Goal: Task Accomplishment & Management: Use online tool/utility

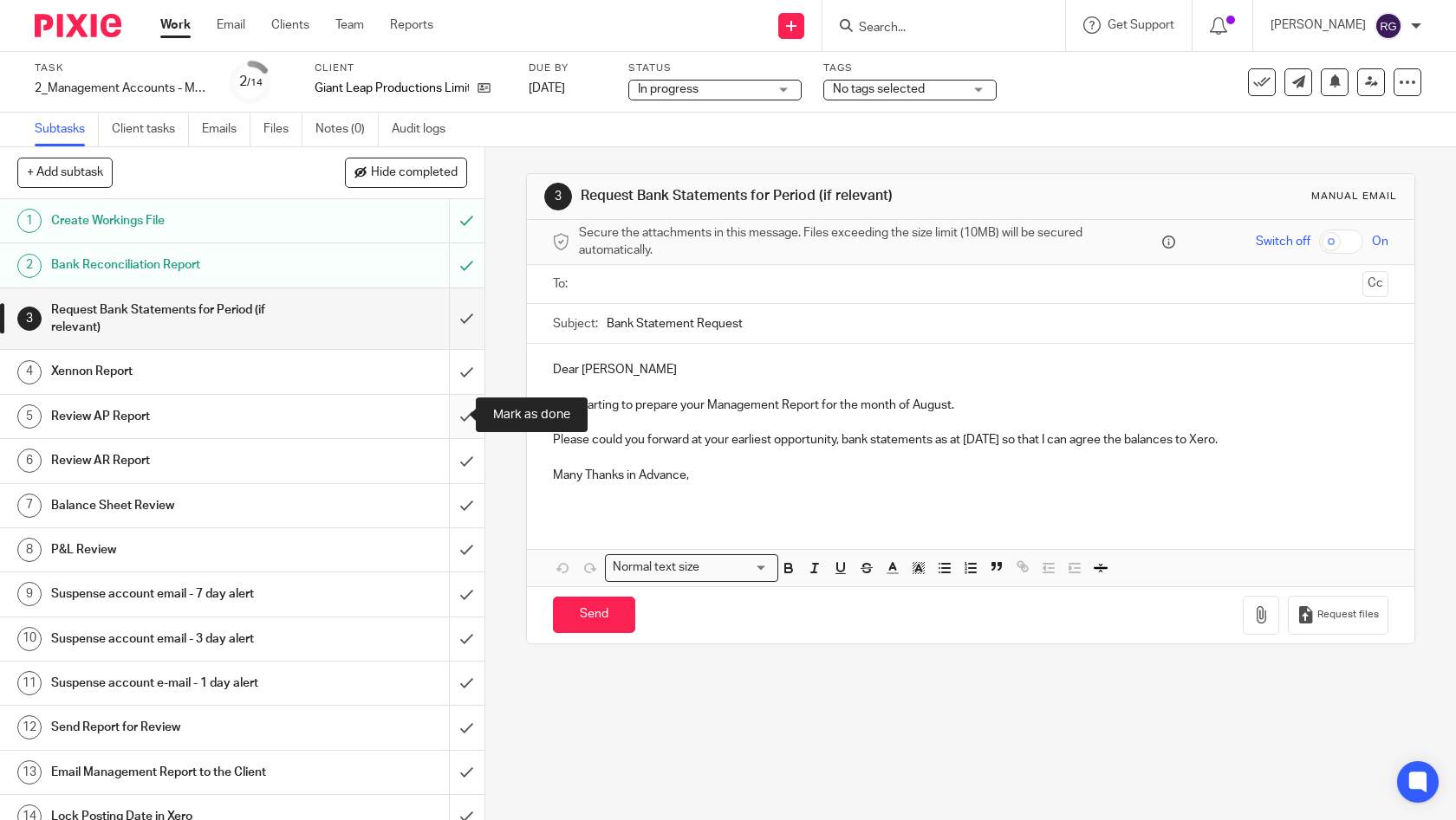
click at [452, 407] on input "submit" at bounding box center [242, 417] width 485 height 44
click at [456, 452] on input "submit" at bounding box center [242, 461] width 485 height 44
click at [454, 495] on input "submit" at bounding box center [242, 506] width 485 height 44
click at [447, 545] on input "submit" at bounding box center [242, 550] width 485 height 44
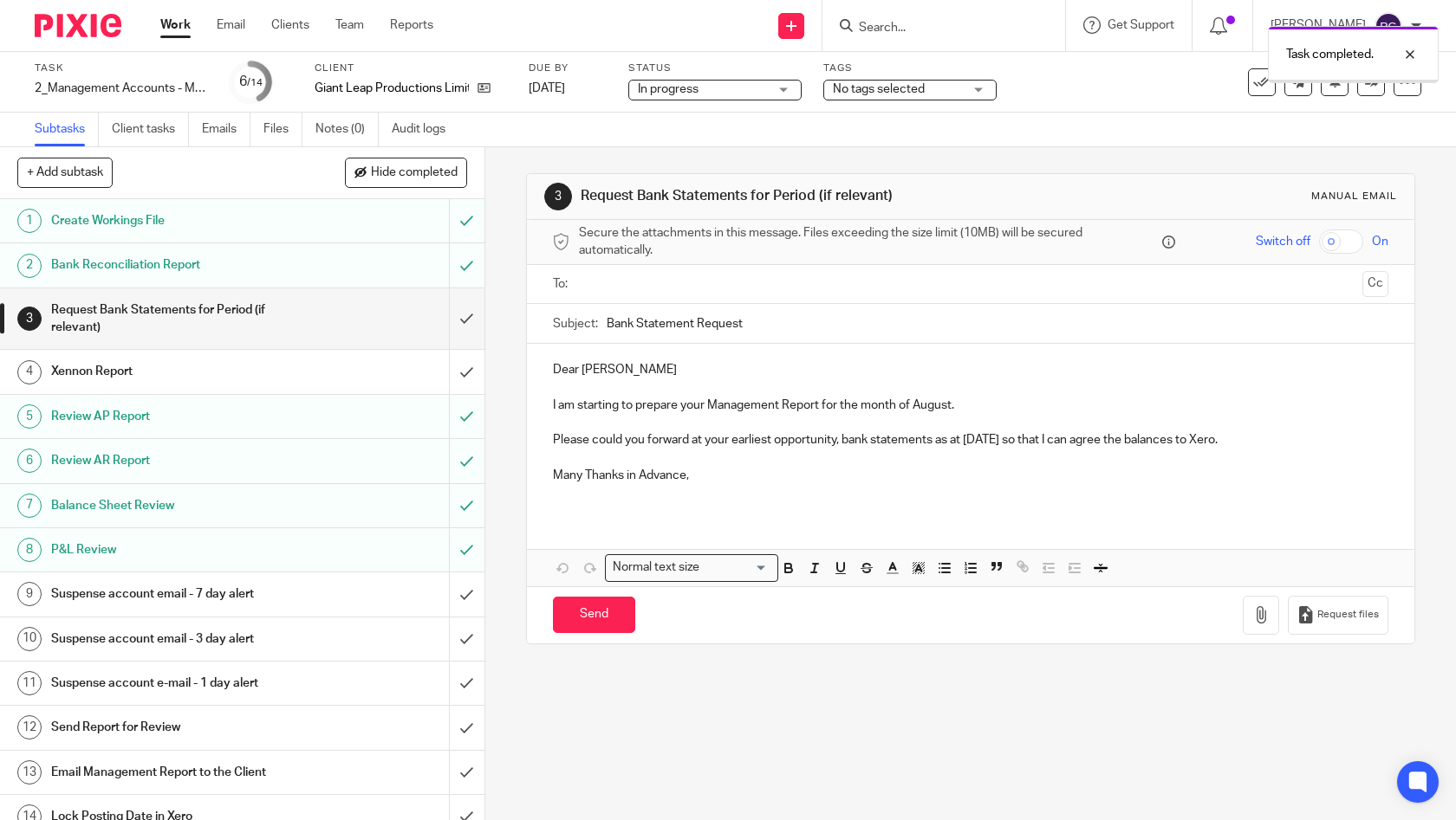
scroll to position [15, 0]
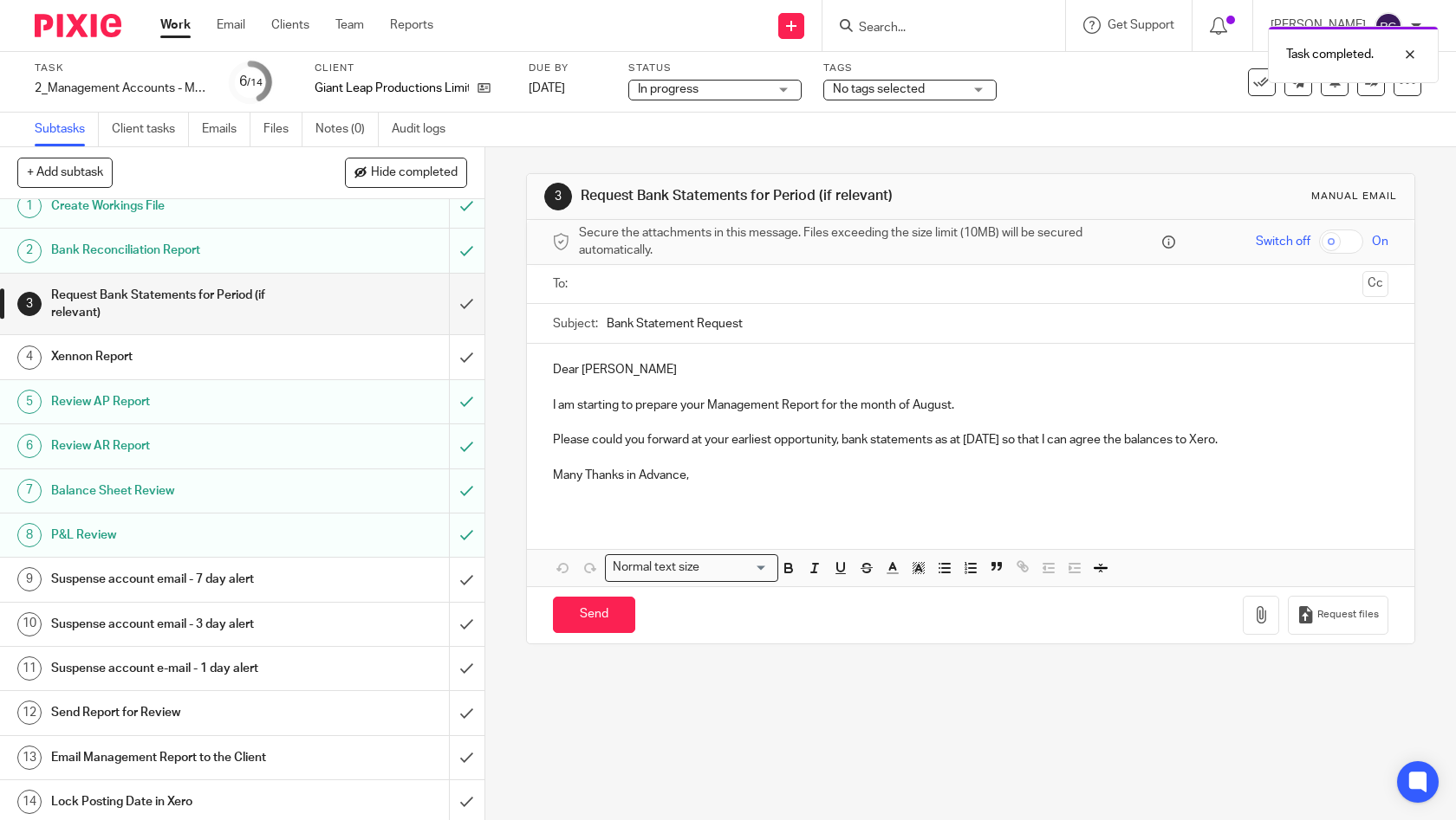
click at [310, 754] on div "Email Management Report to the Client" at bounding box center [240, 757] width 380 height 26
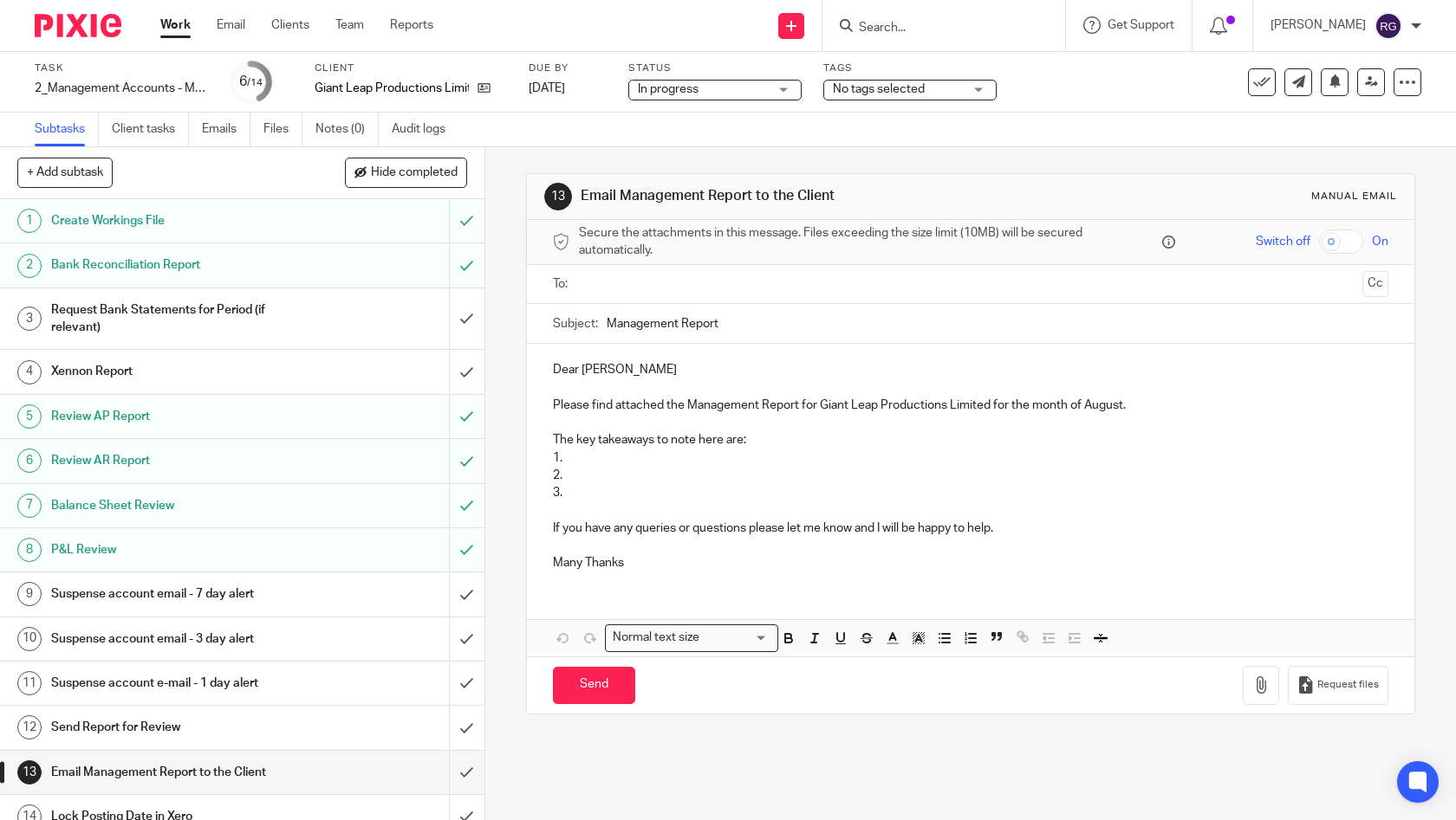
click at [696, 286] on input "text" at bounding box center [970, 285] width 771 height 20
type input "[PERSON_NAME]"
drag, startPoint x: 696, startPoint y: 286, endPoint x: 771, endPoint y: 338, distance: 91.3
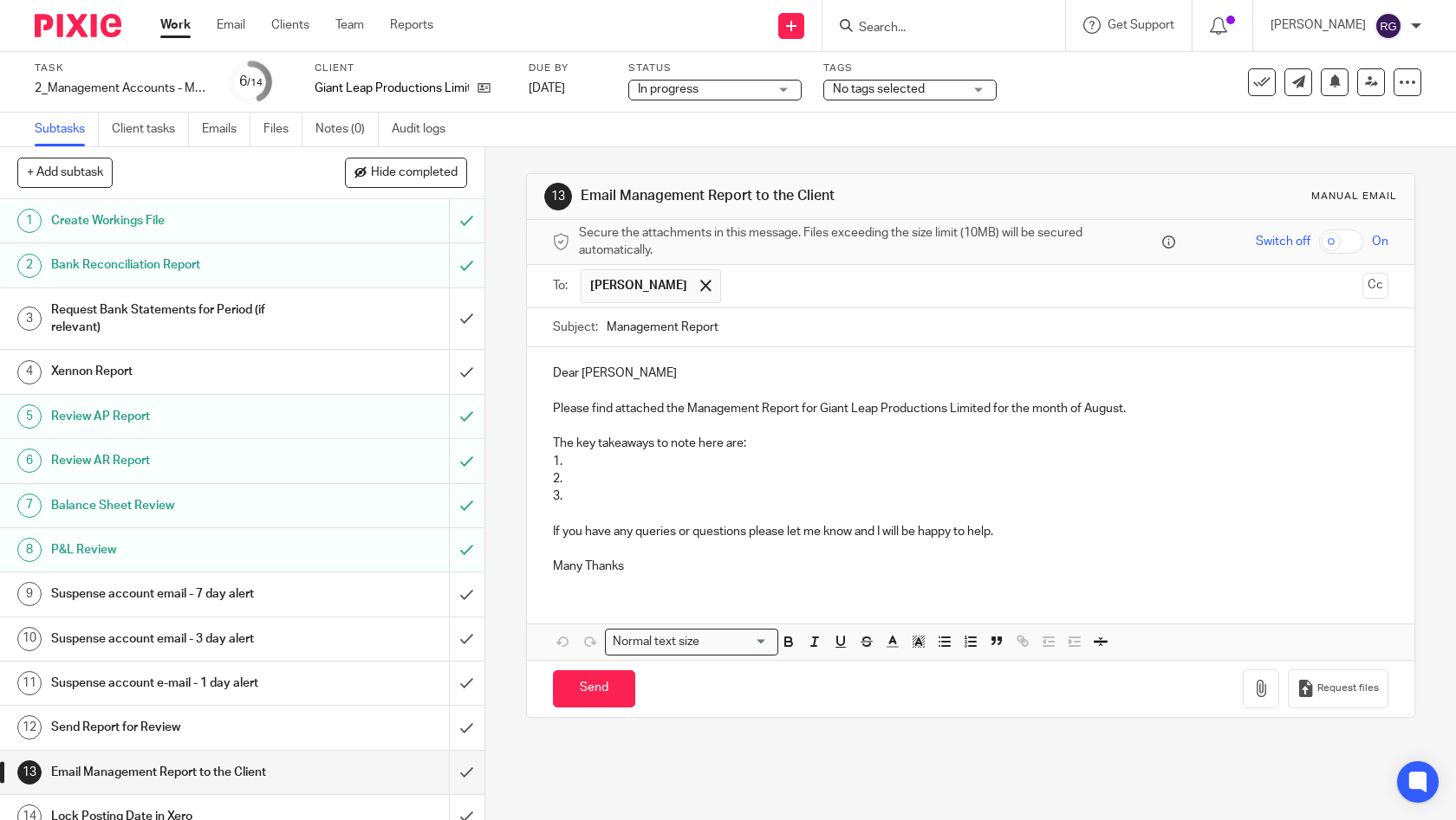
drag, startPoint x: 772, startPoint y: 333, endPoint x: 787, endPoint y: 326, distance: 16.6
click at [772, 333] on input "Management Report" at bounding box center [998, 328] width 783 height 39
type input "Management Report Aug 2025 | Giant Leap Productions"
click at [629, 373] on p "Dear Ellie" at bounding box center [971, 372] width 836 height 17
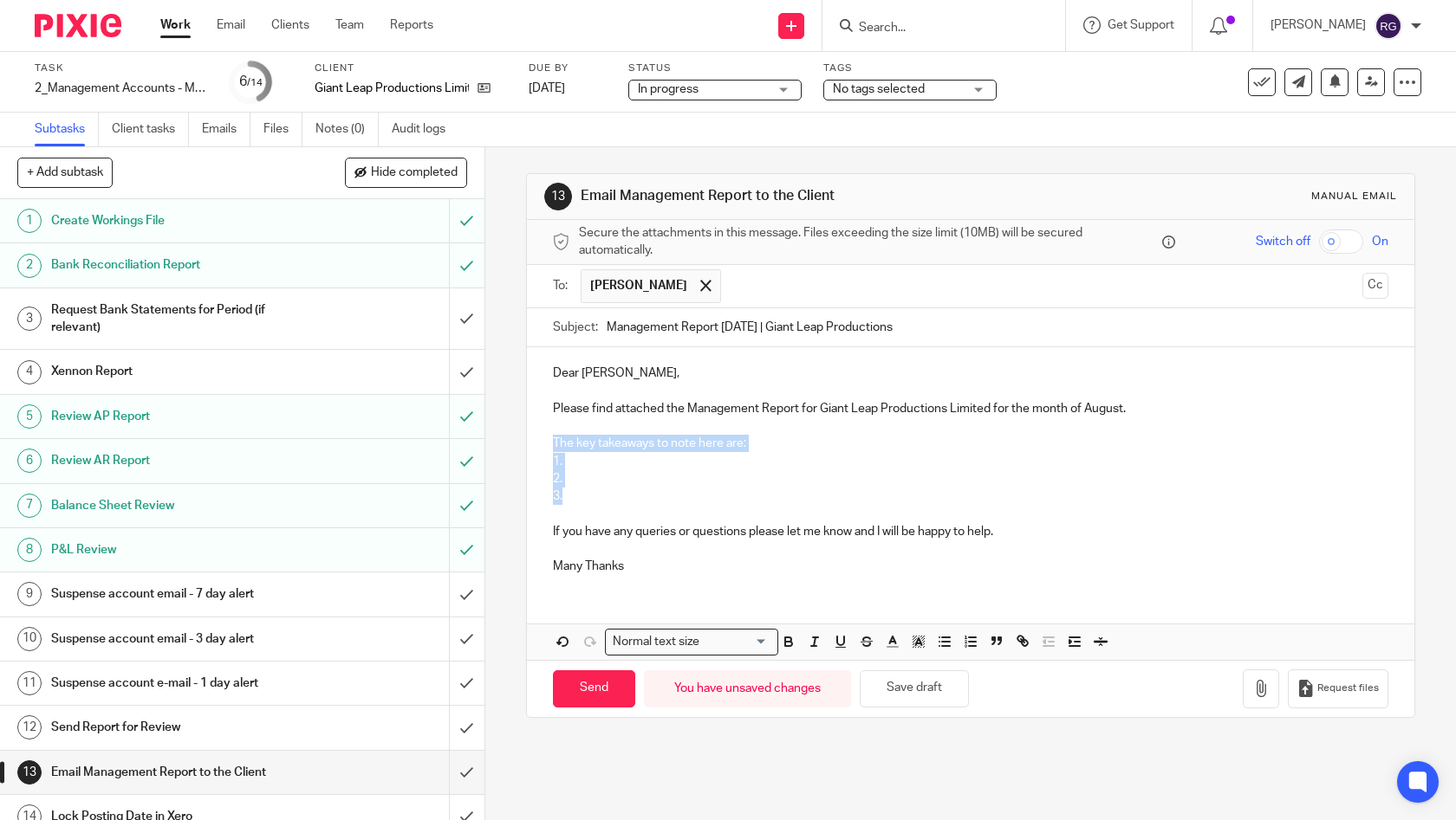
drag, startPoint x: 546, startPoint y: 492, endPoint x: 542, endPoint y: 442, distance: 50.2
click at [542, 442] on div "Dear Ellie, Please find attached the Management Report for Giant Leap Productio…" at bounding box center [970, 468] width 888 height 241
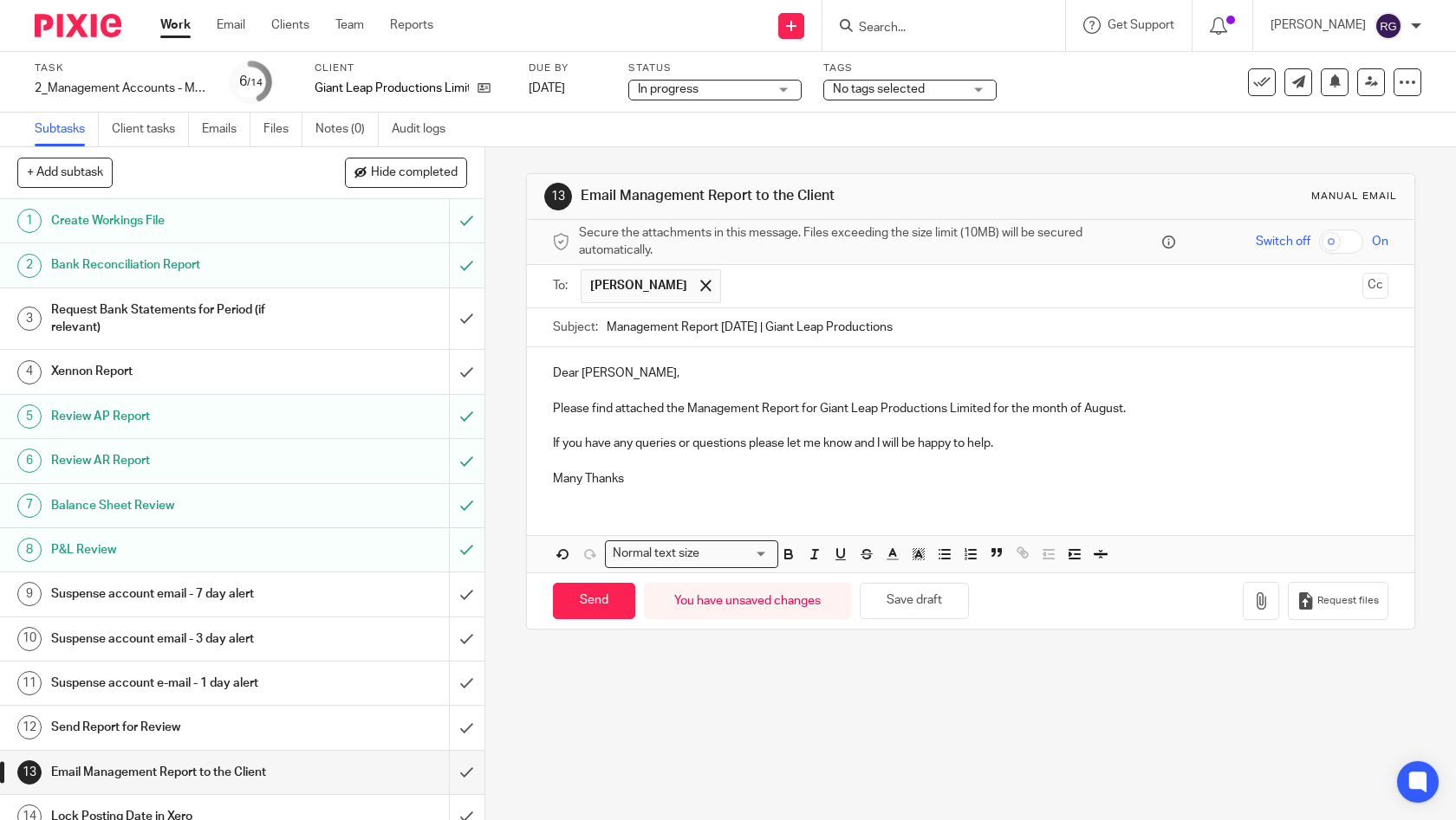
click at [678, 443] on p "If you have any queries or questions please let me know and I will be happy to …" at bounding box center [971, 443] width 836 height 17
drag, startPoint x: 688, startPoint y: 441, endPoint x: 737, endPoint y: 392, distance: 69.3
click at [631, 443] on p "If you have any queries or questions please let me know and I will be happy to …" at bounding box center [971, 443] width 836 height 17
click at [646, 481] on p "Many Thanks" at bounding box center [971, 478] width 836 height 17
drag, startPoint x: 612, startPoint y: 478, endPoint x: 543, endPoint y: 474, distance: 69.1
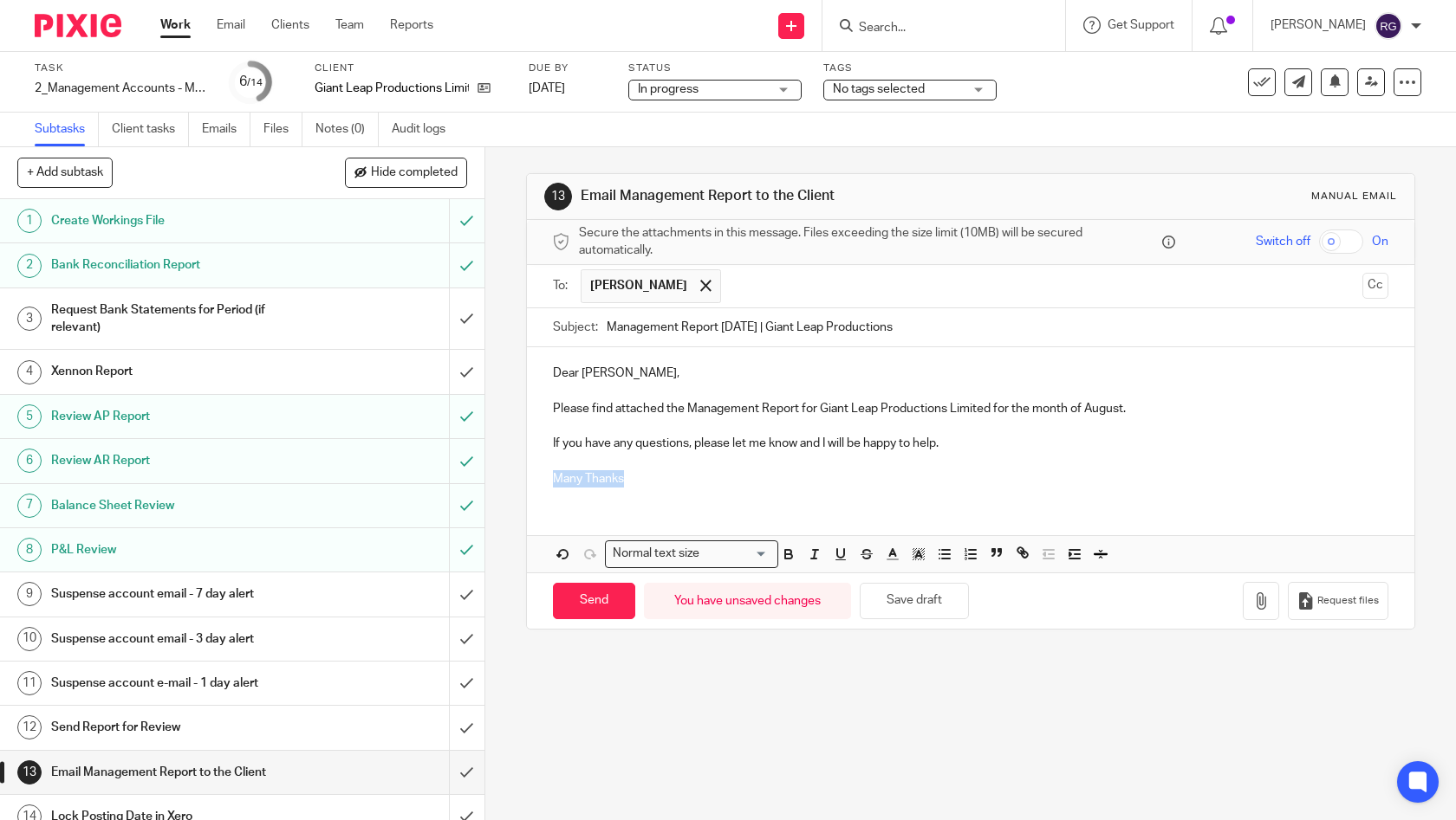
click at [537, 478] on div "Dear Ellie, Please find attached the Management Report for Giant Leap Productio…" at bounding box center [970, 424] width 888 height 153
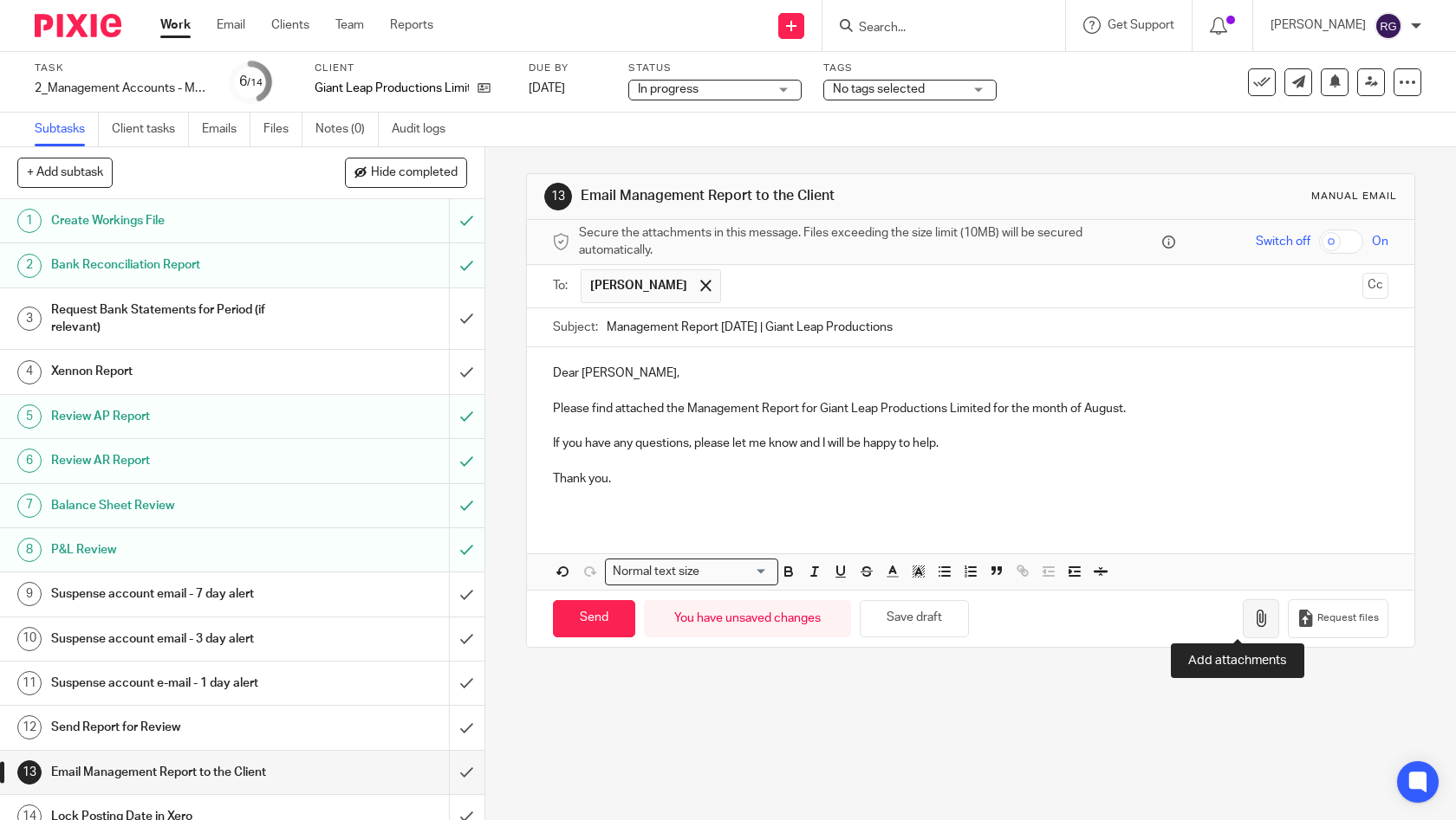
click at [1252, 616] on icon "button" at bounding box center [1260, 617] width 17 height 17
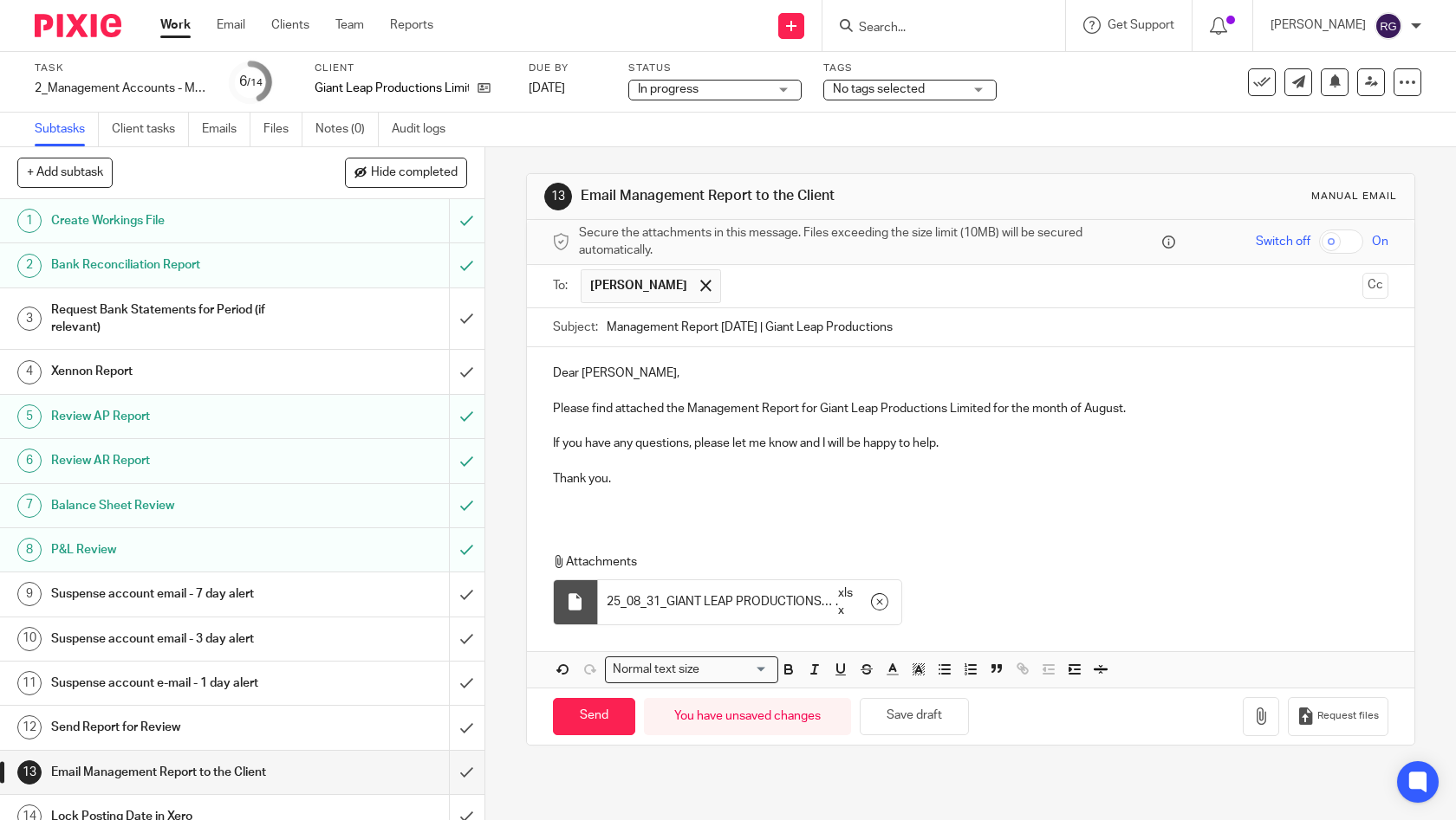
click at [594, 505] on div "Dear Ellie, Please find attached the Management Report for Giant Leap Productio…" at bounding box center [970, 433] width 888 height 171
click at [629, 478] on p "Thank you." at bounding box center [971, 478] width 836 height 17
click at [571, 499] on p at bounding box center [971, 495] width 836 height 17
click at [595, 708] on input "Send" at bounding box center [594, 717] width 82 height 38
type input "Sent"
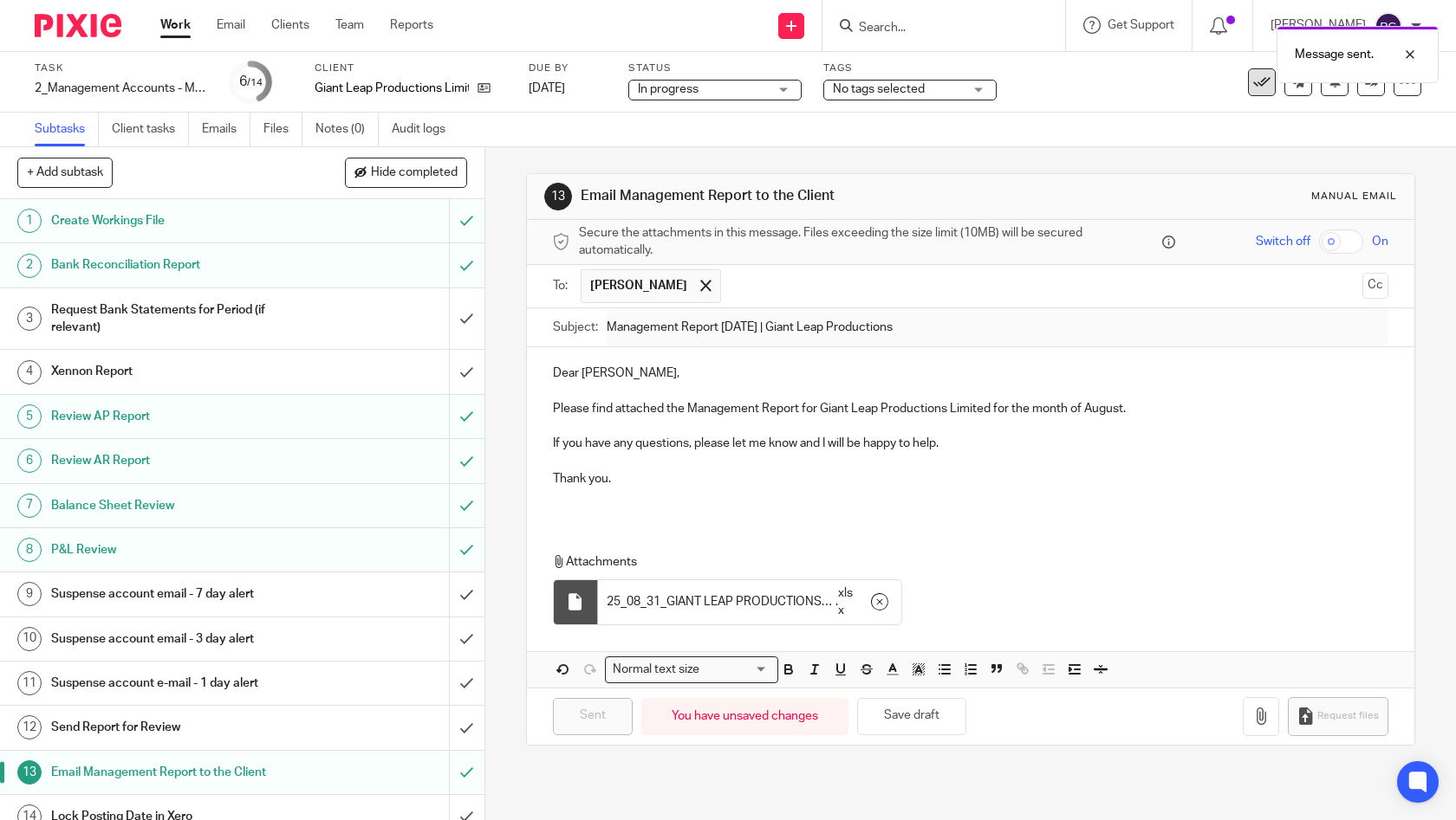
click at [1253, 87] on icon at bounding box center [1261, 81] width 17 height 17
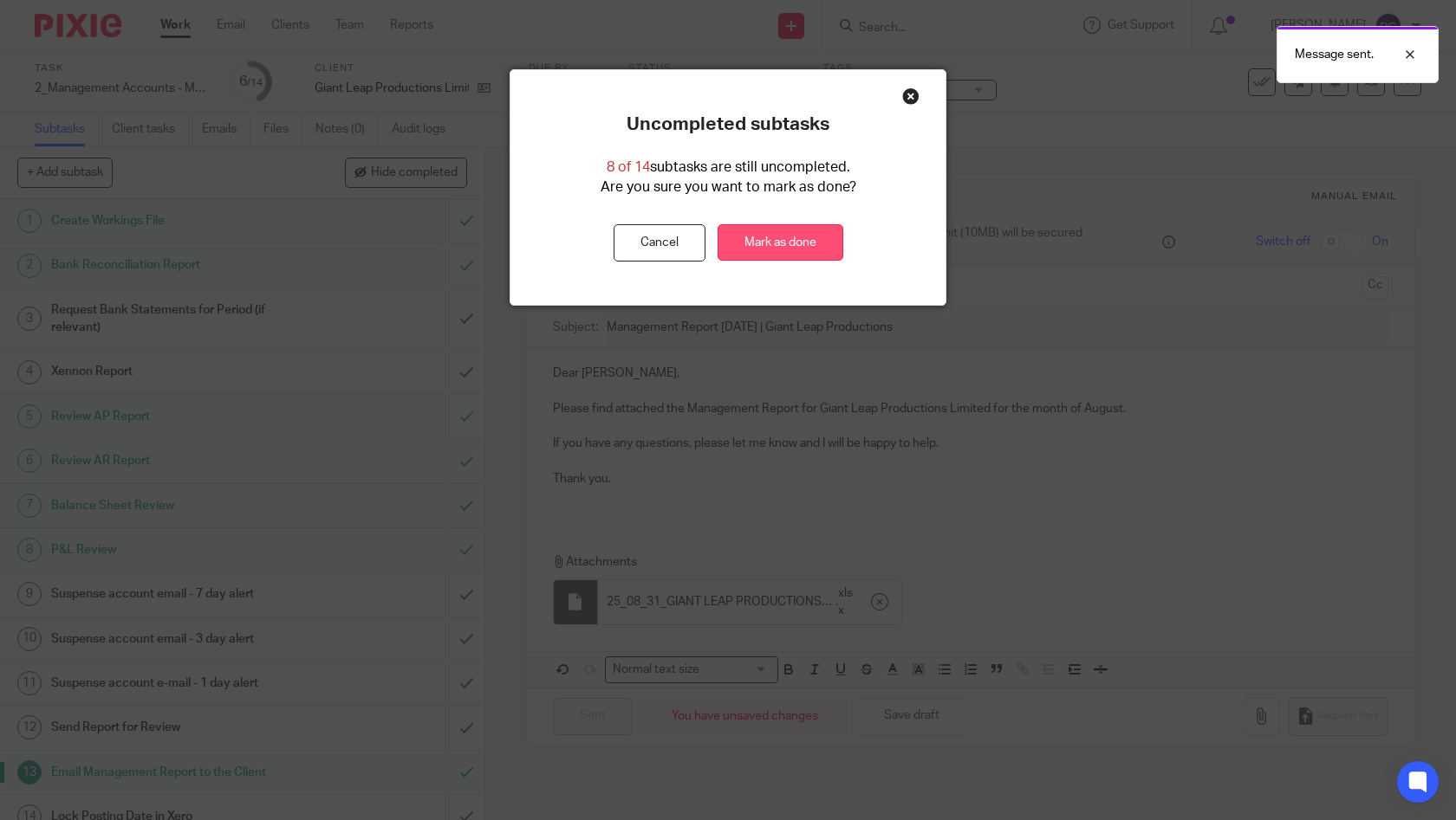
click at [796, 239] on link "Mark as done" at bounding box center [780, 243] width 126 height 38
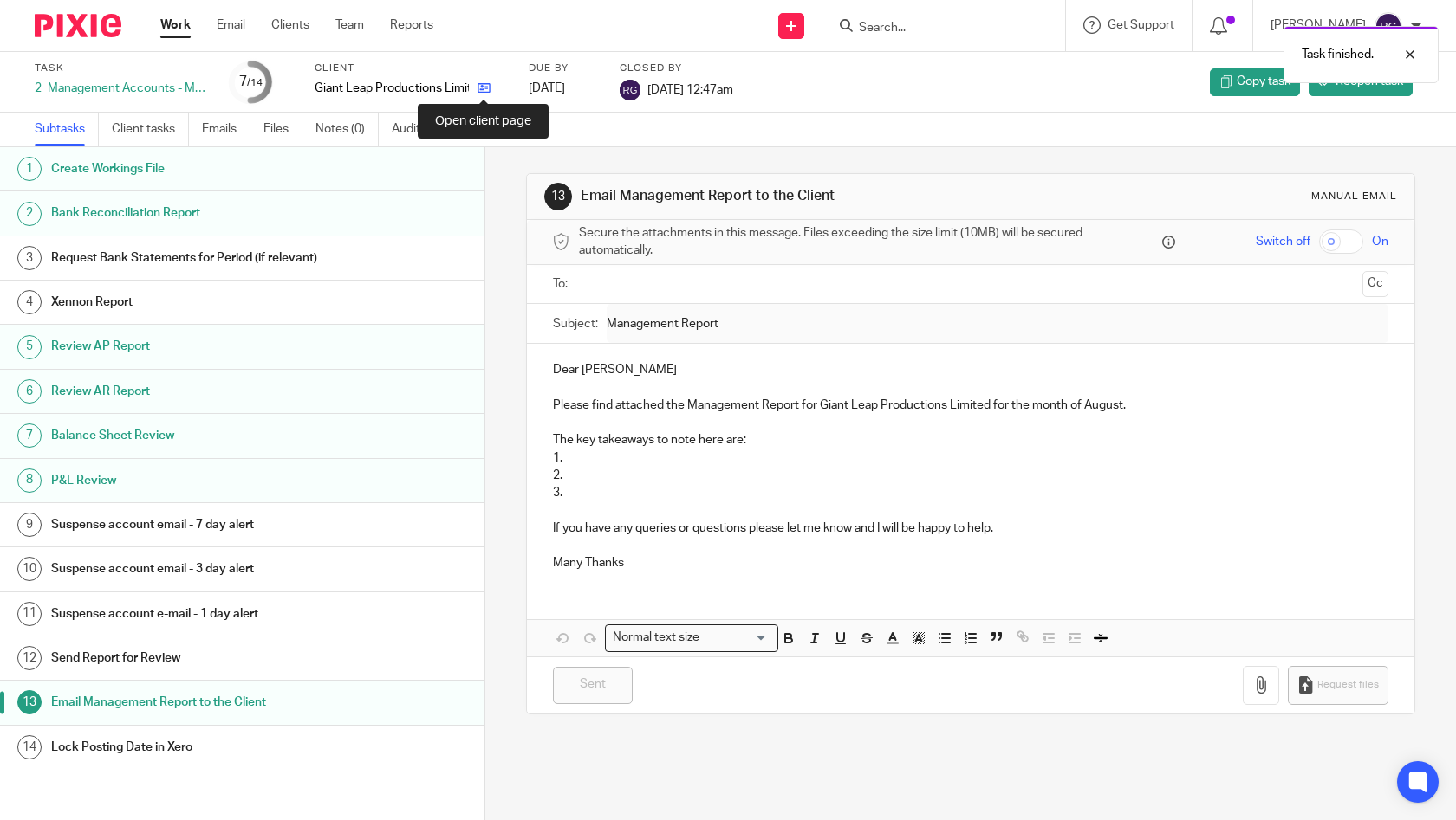
click at [488, 90] on icon at bounding box center [484, 87] width 13 height 13
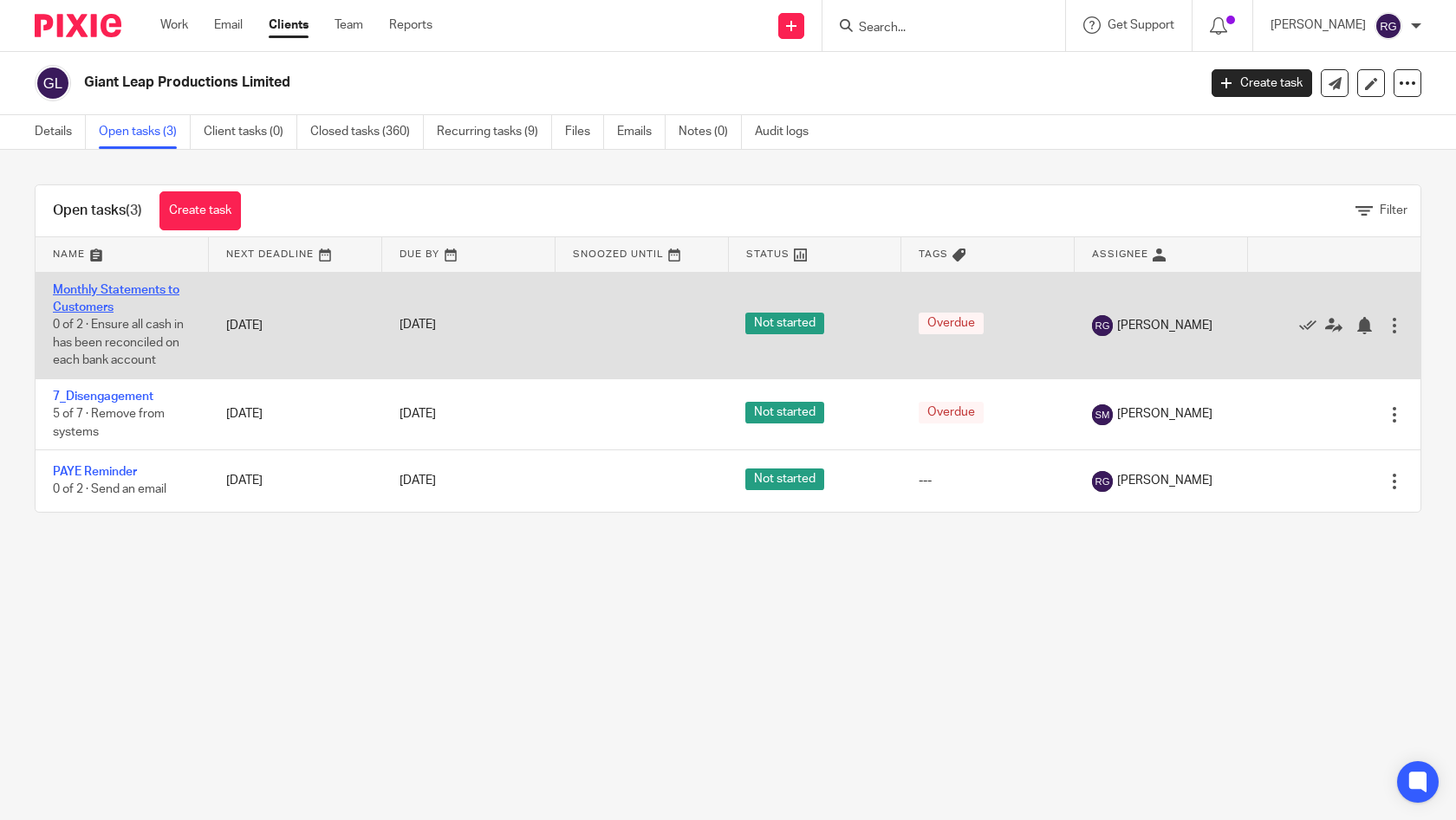
click at [106, 293] on link "Monthly Statements to Customers" at bounding box center [115, 299] width 126 height 30
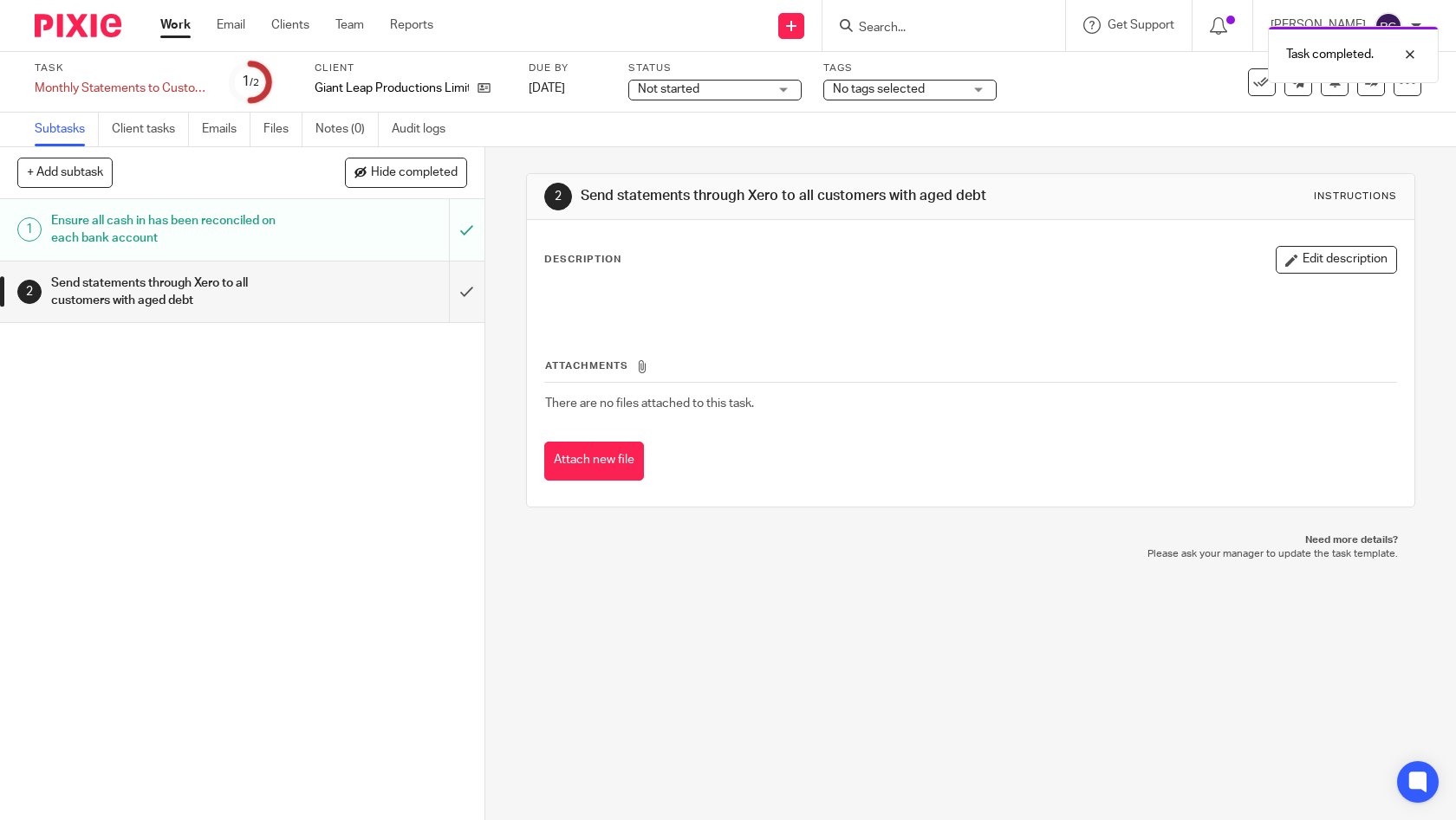
click at [1253, 85] on icon at bounding box center [1261, 81] width 17 height 17
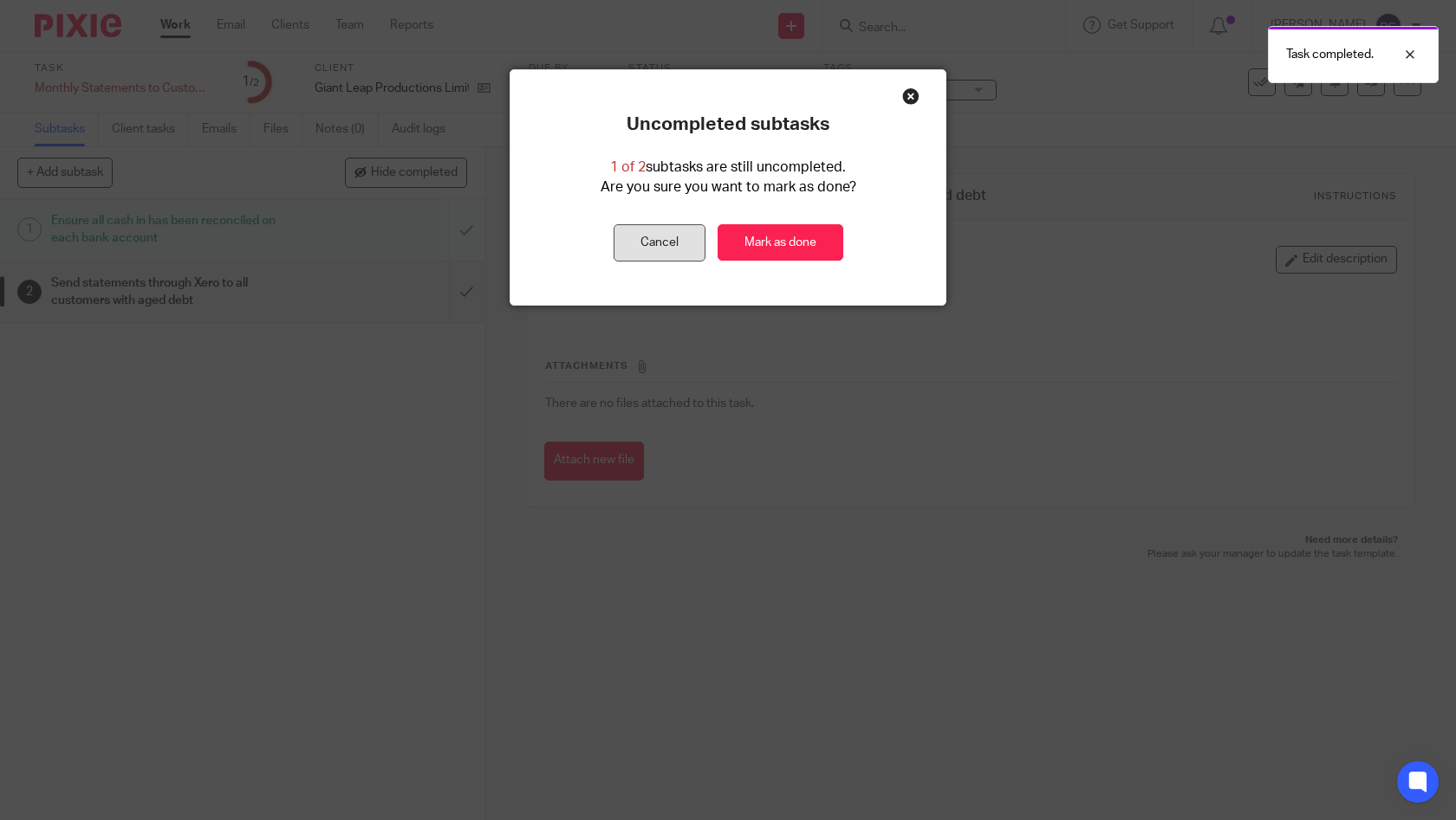
click at [637, 242] on button "Cancel" at bounding box center [659, 243] width 91 height 38
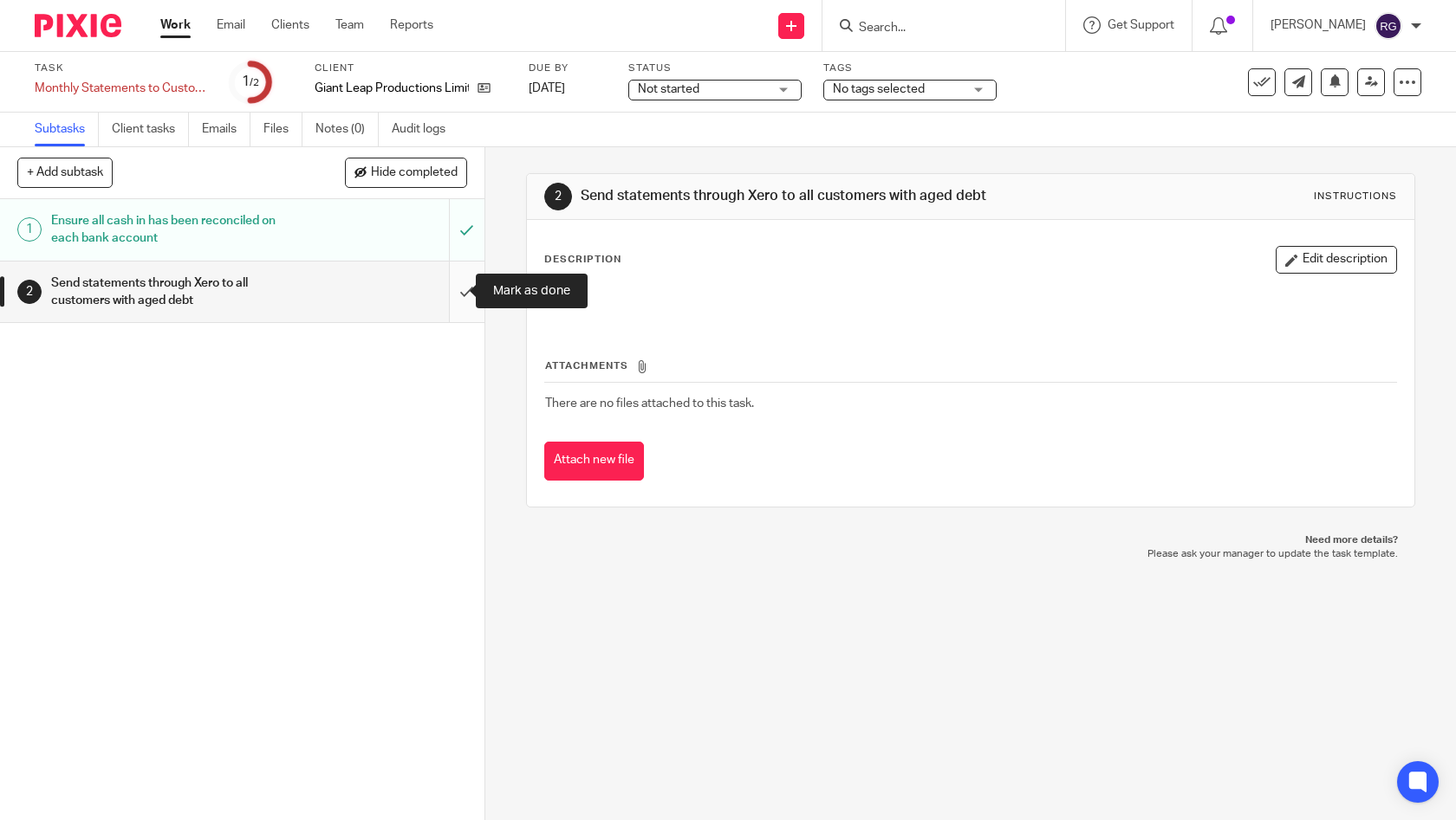
click at [452, 289] on input "submit" at bounding box center [242, 292] width 485 height 62
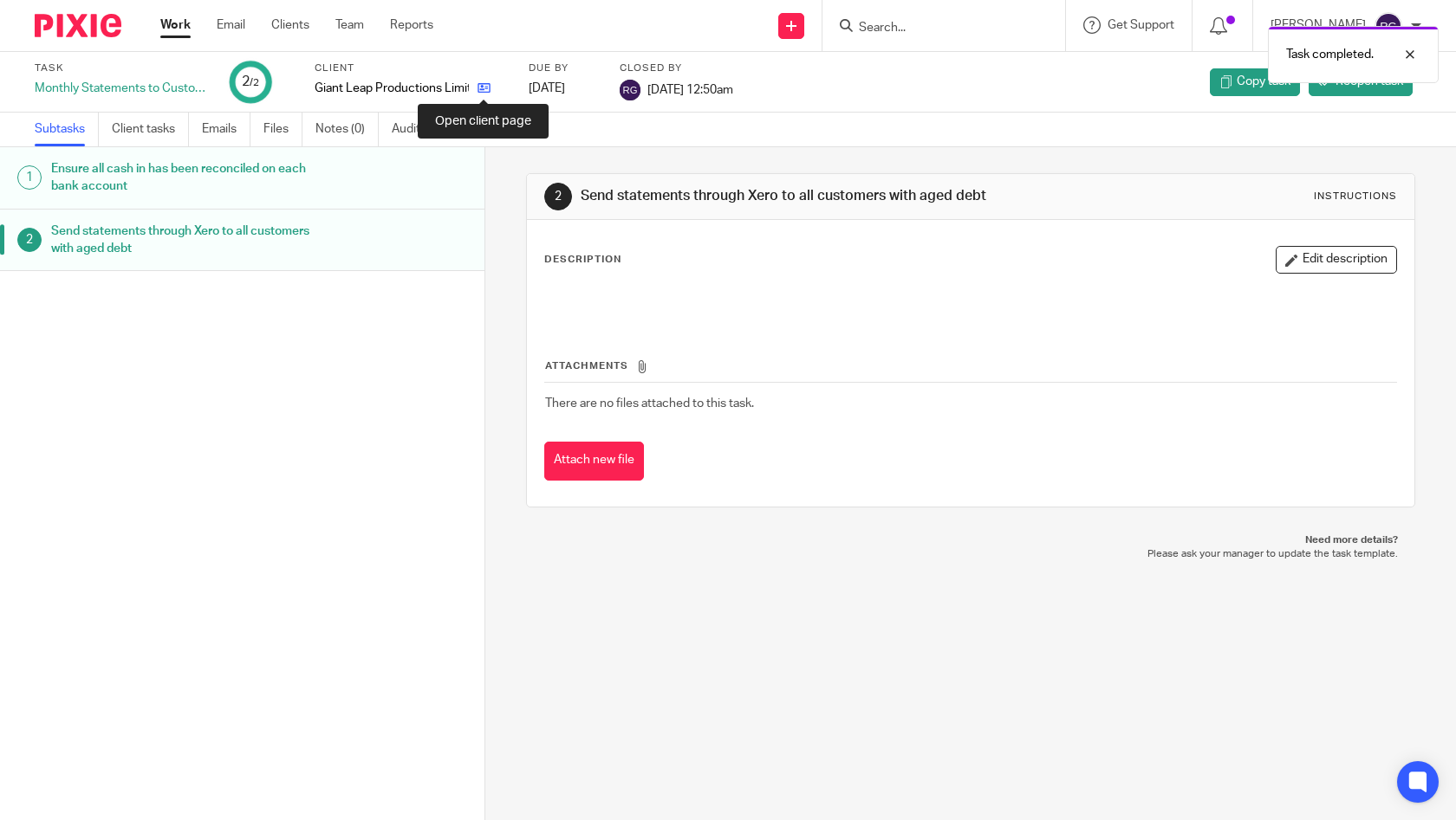
click at [486, 89] on icon at bounding box center [484, 87] width 13 height 13
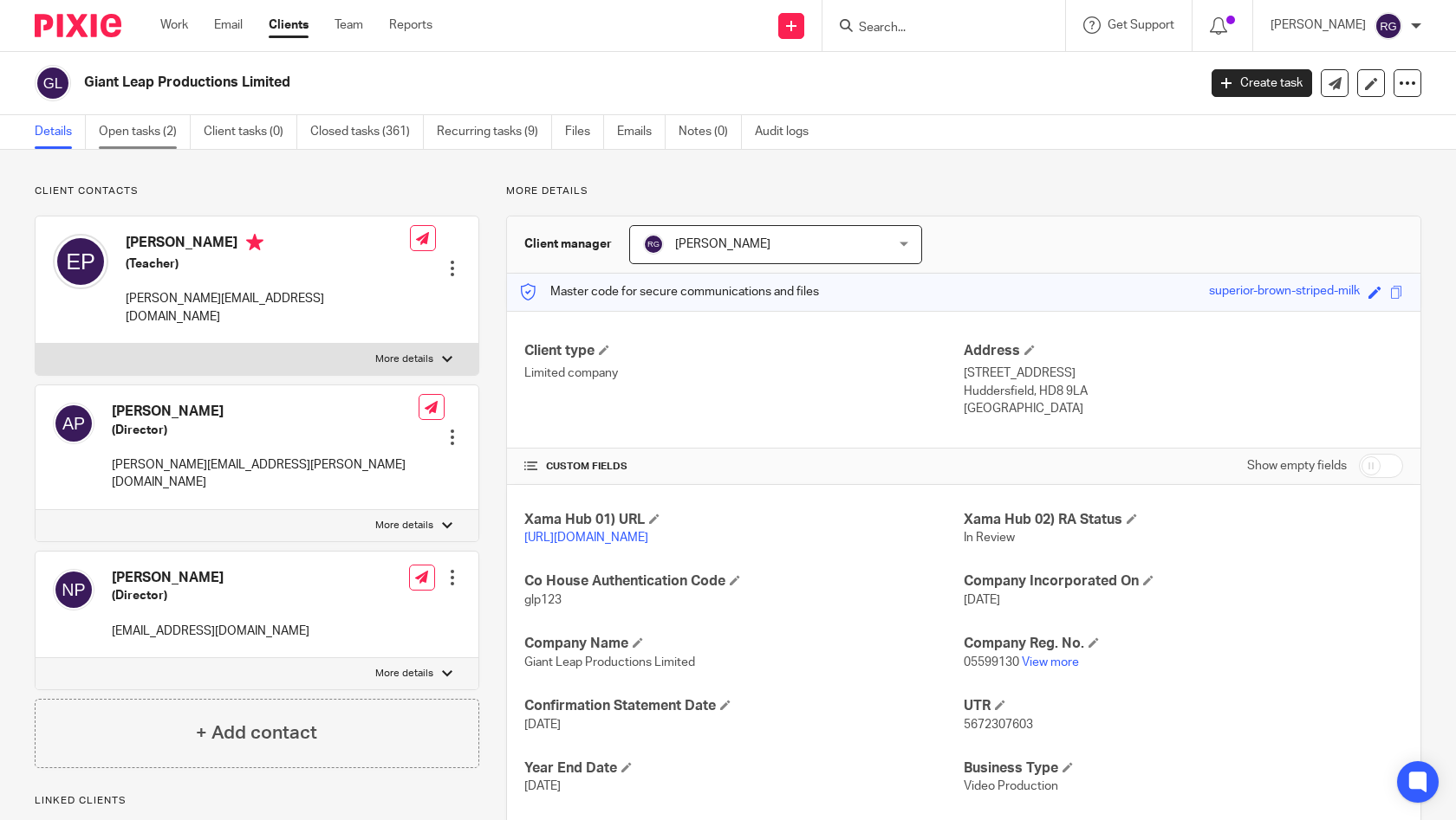
click at [146, 129] on link "Open tasks (2)" at bounding box center [144, 132] width 91 height 34
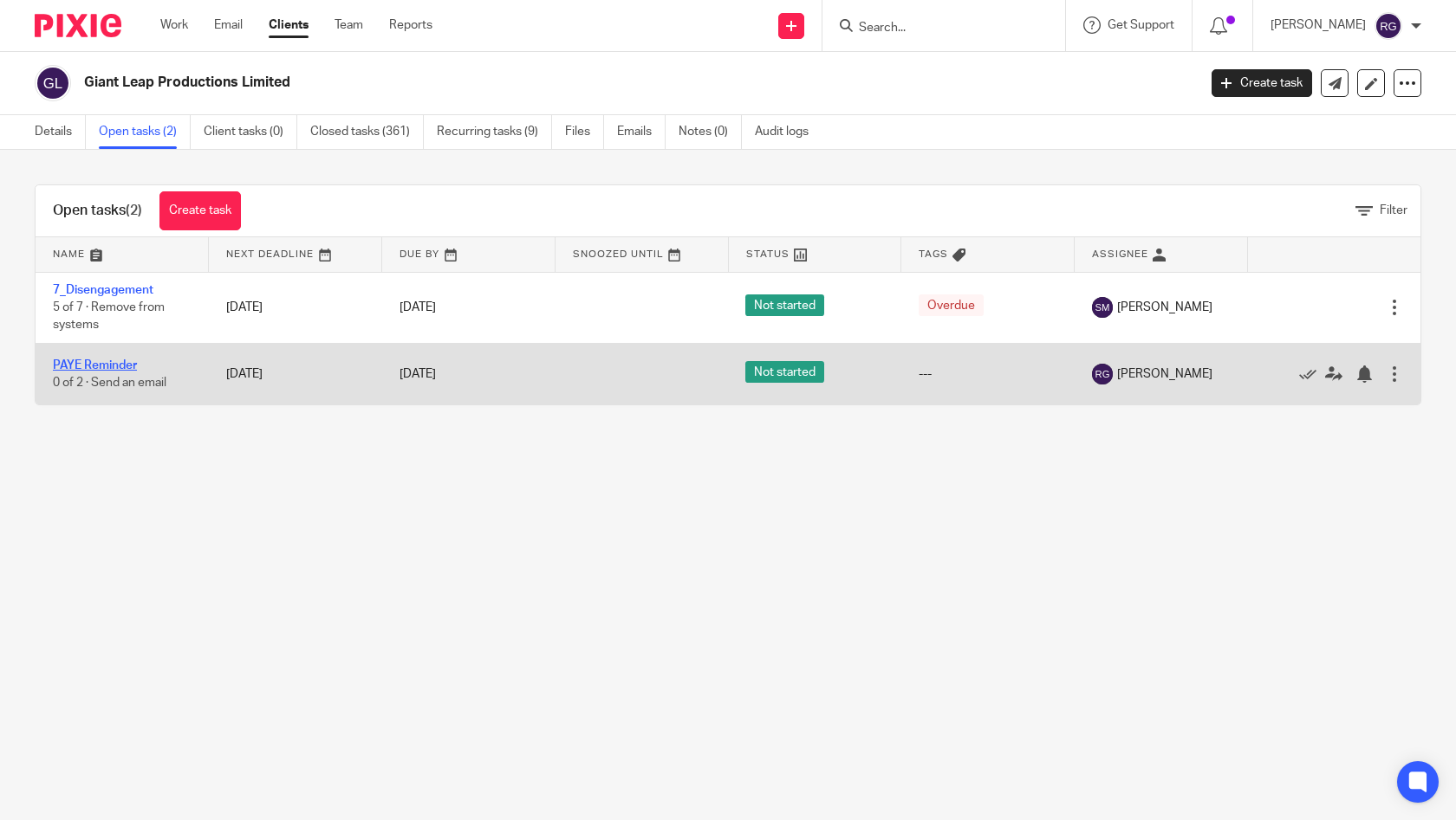
click at [118, 367] on link "PAYE Reminder" at bounding box center [94, 365] width 84 height 12
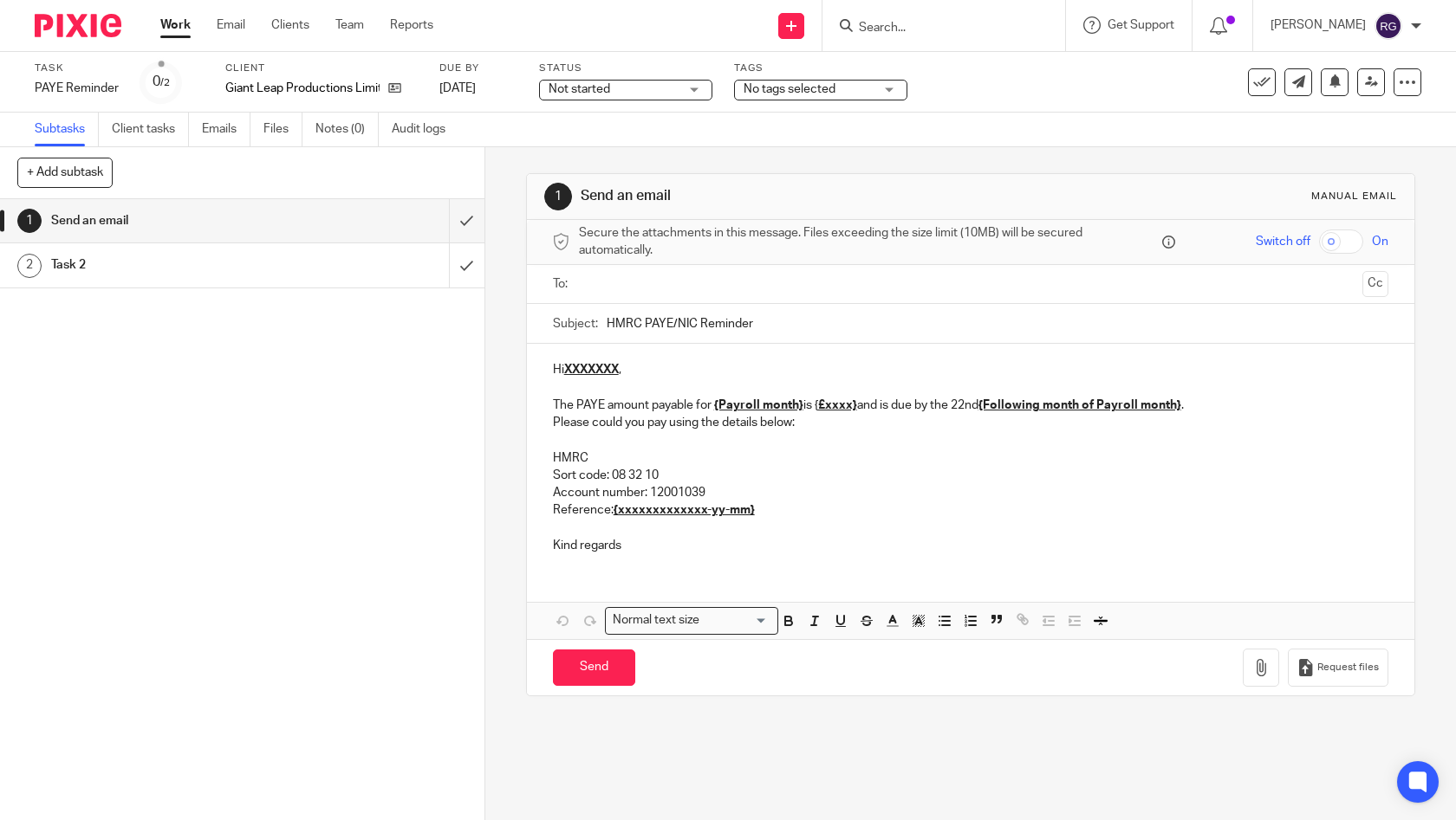
click at [662, 282] on input "text" at bounding box center [970, 285] width 771 height 20
type input "[PERSON_NAME]"
drag, startPoint x: 662, startPoint y: 282, endPoint x: 701, endPoint y: 322, distance: 55.9
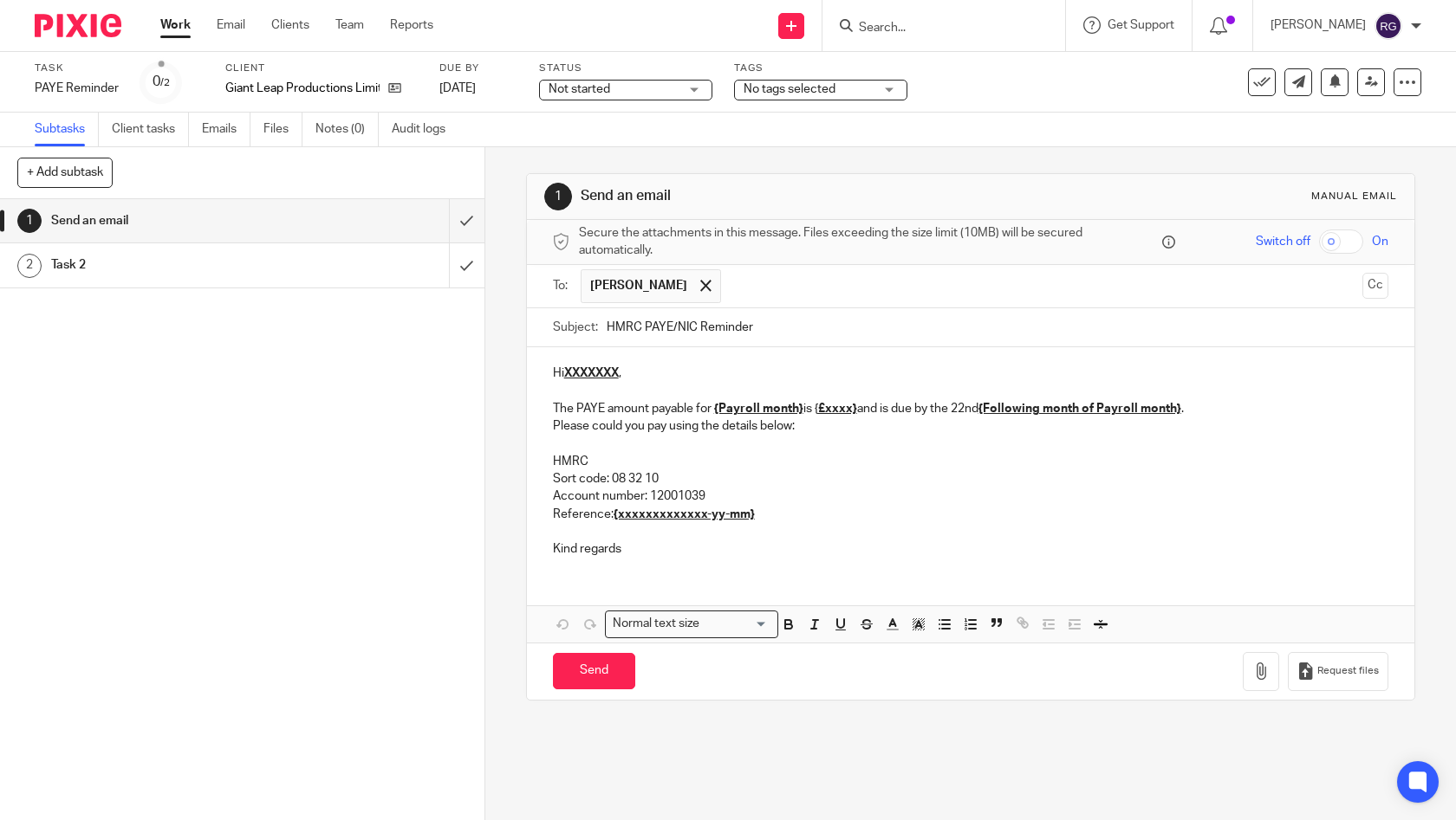
drag, startPoint x: 639, startPoint y: 323, endPoint x: 559, endPoint y: 324, distance: 80.0
click at [559, 324] on div "Subject: HMRC PAYE/NIC Reminder" at bounding box center [971, 328] width 836 height 39
click at [743, 324] on input "PAYE/NIC Reminder" at bounding box center [998, 328] width 783 height 39
type input "PAYE/NIC Reminder Aug 2025 | Giant Leap Productions"
click at [639, 545] on p "Kind regards" at bounding box center [971, 548] width 836 height 17
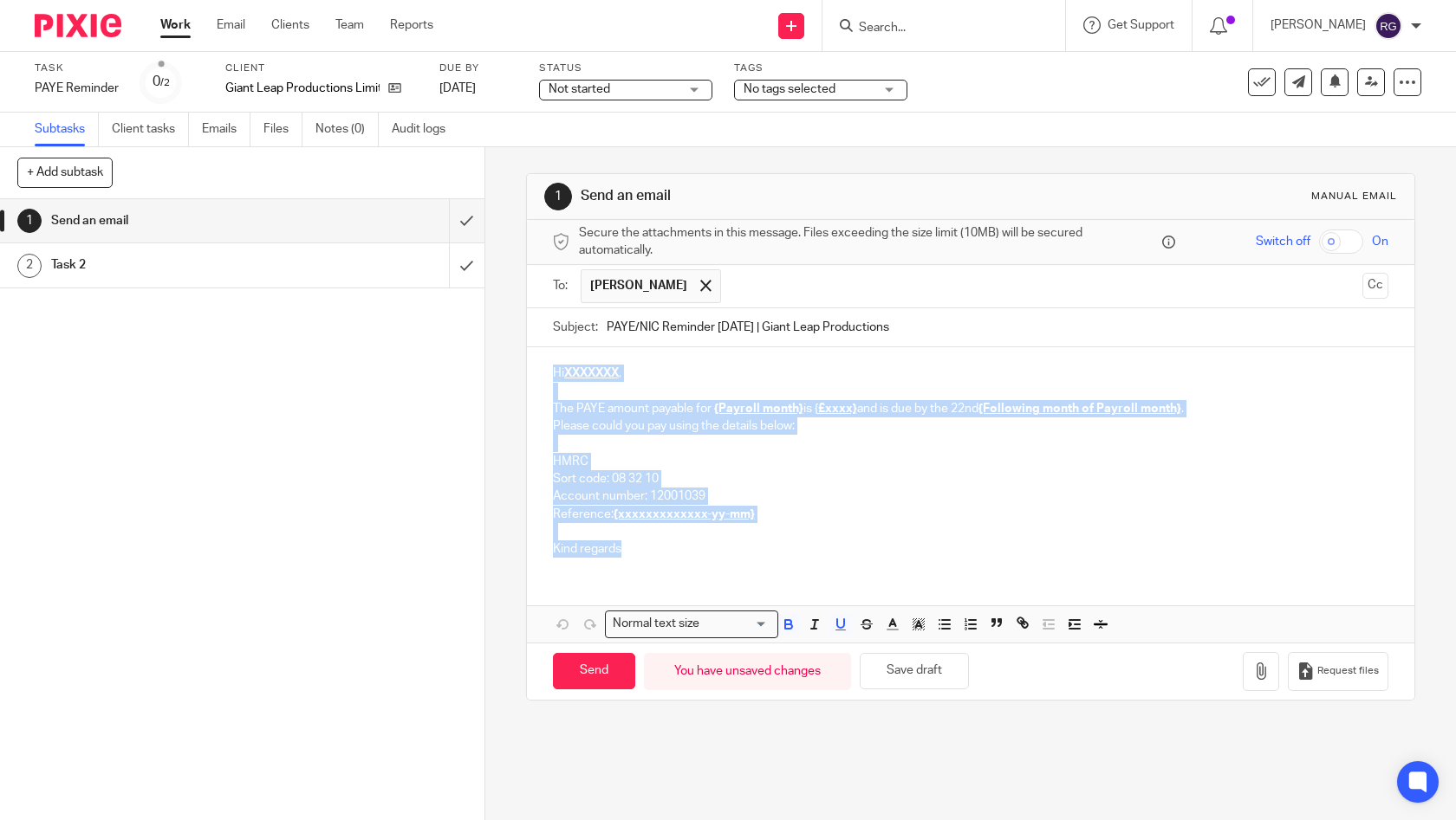
drag, startPoint x: 658, startPoint y: 544, endPoint x: 525, endPoint y: 370, distance: 219.0
click at [526, 370] on div "Hi XXXXXXX , The PAYE amount payable for {Payroll month} is { £xxxx} and is due…" at bounding box center [970, 459] width 888 height 223
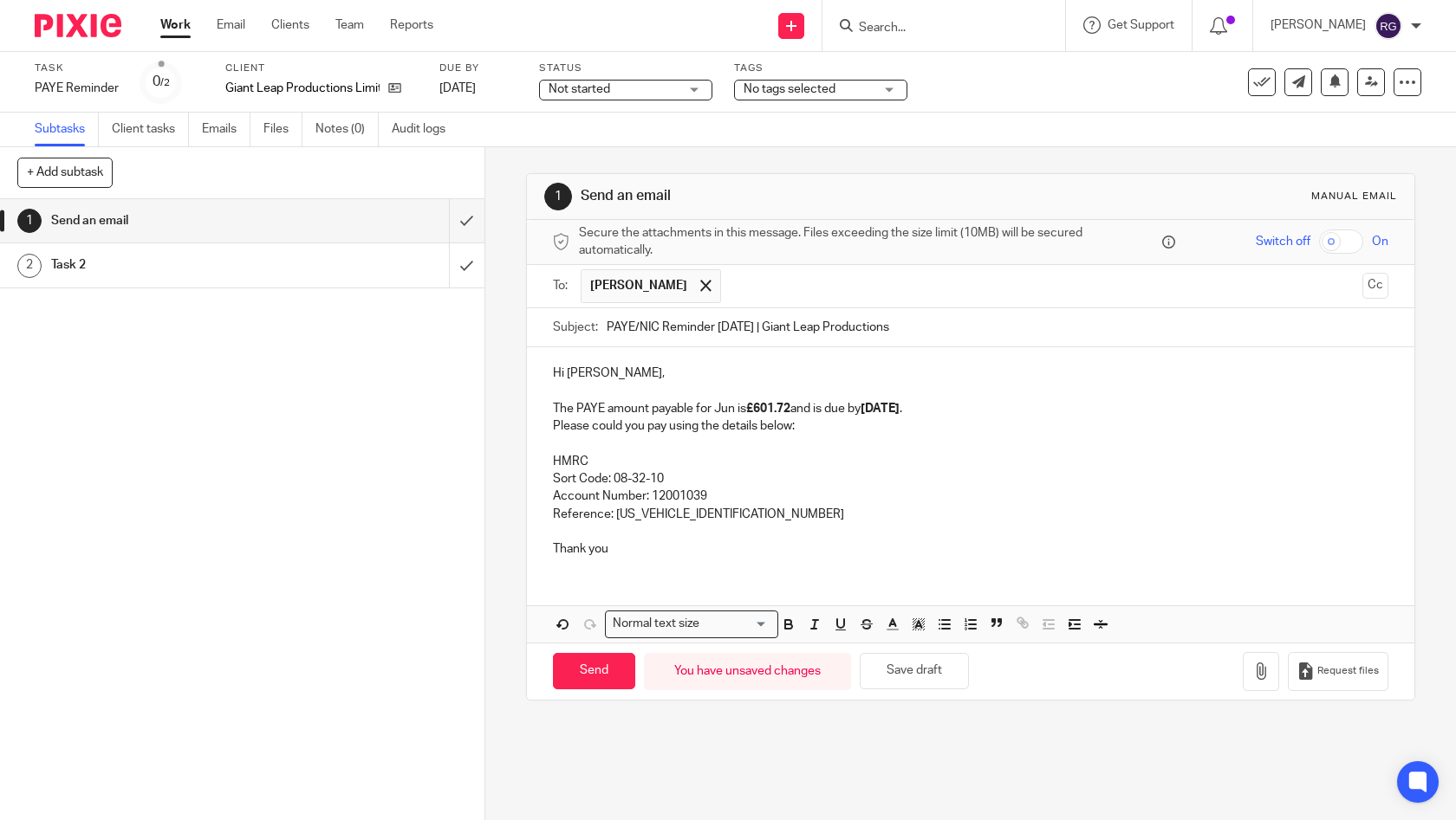
drag, startPoint x: 689, startPoint y: 412, endPoint x: 781, endPoint y: 410, distance: 92.0
click at [690, 411] on p "The PAYE amount payable for Jun is £601.72 and is due by 22 Aug ." at bounding box center [971, 408] width 836 height 17
click at [792, 408] on p "The PAYE amount payable for Jun is £601.72 and is due by 22 Aug ." at bounding box center [971, 408] width 836 height 17
click at [949, 411] on p "The PAYE amount payable for Jun is £601.72 and is due by 22 Aug ." at bounding box center [971, 408] width 836 height 17
drag, startPoint x: 729, startPoint y: 407, endPoint x: 762, endPoint y: 417, distance: 34.5
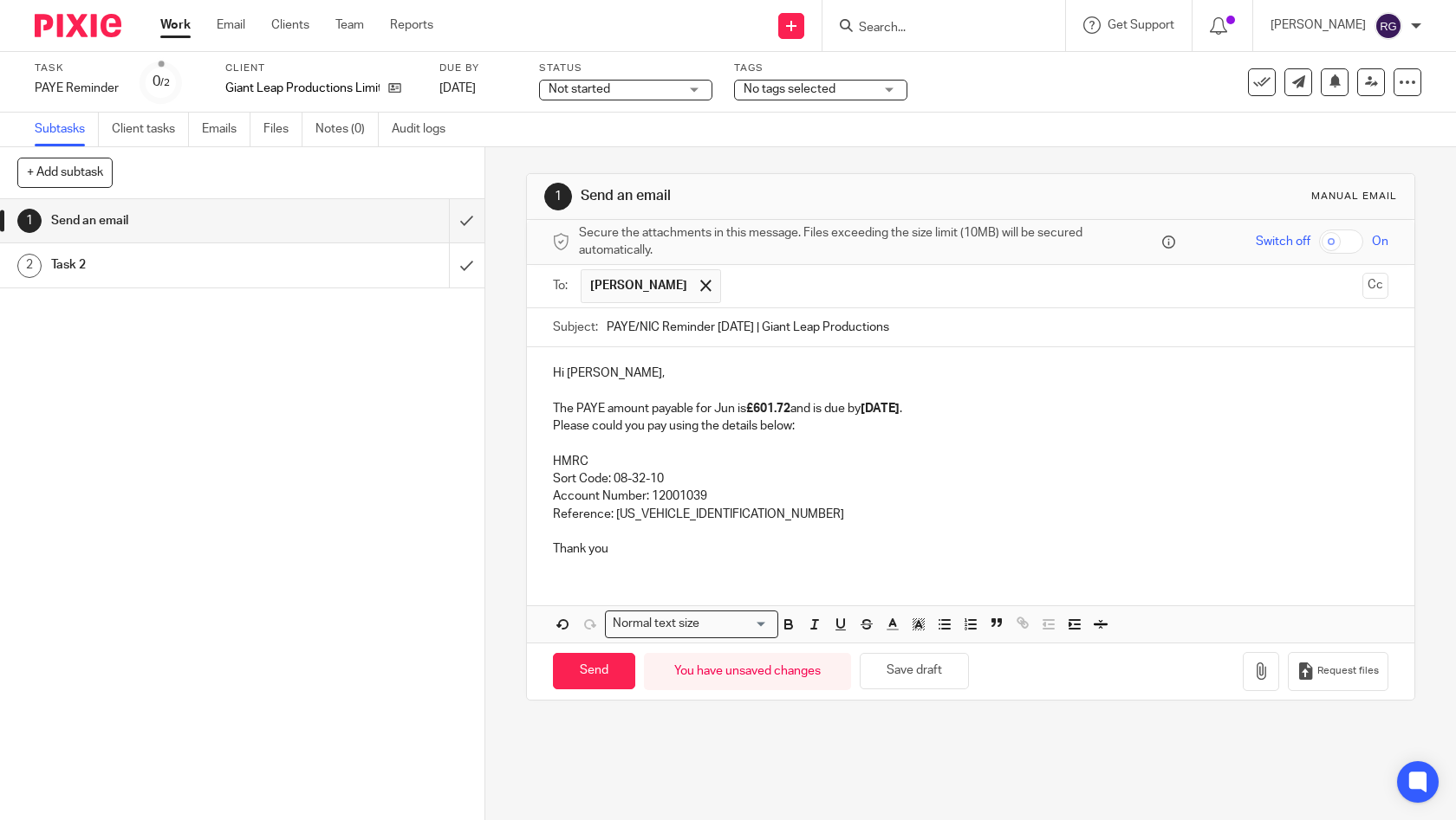
click at [729, 407] on p "The PAYE amount payable for Jun is £601.72 and is due by 22 Aug ." at bounding box center [971, 408] width 836 height 17
click at [791, 405] on strong "£601.72" at bounding box center [787, 409] width 44 height 12
click at [982, 453] on p "HMRC" at bounding box center [971, 461] width 836 height 17
click at [899, 408] on strong "22 Aug" at bounding box center [898, 409] width 39 height 12
click at [918, 410] on strong "22 Aug" at bounding box center [898, 409] width 39 height 12
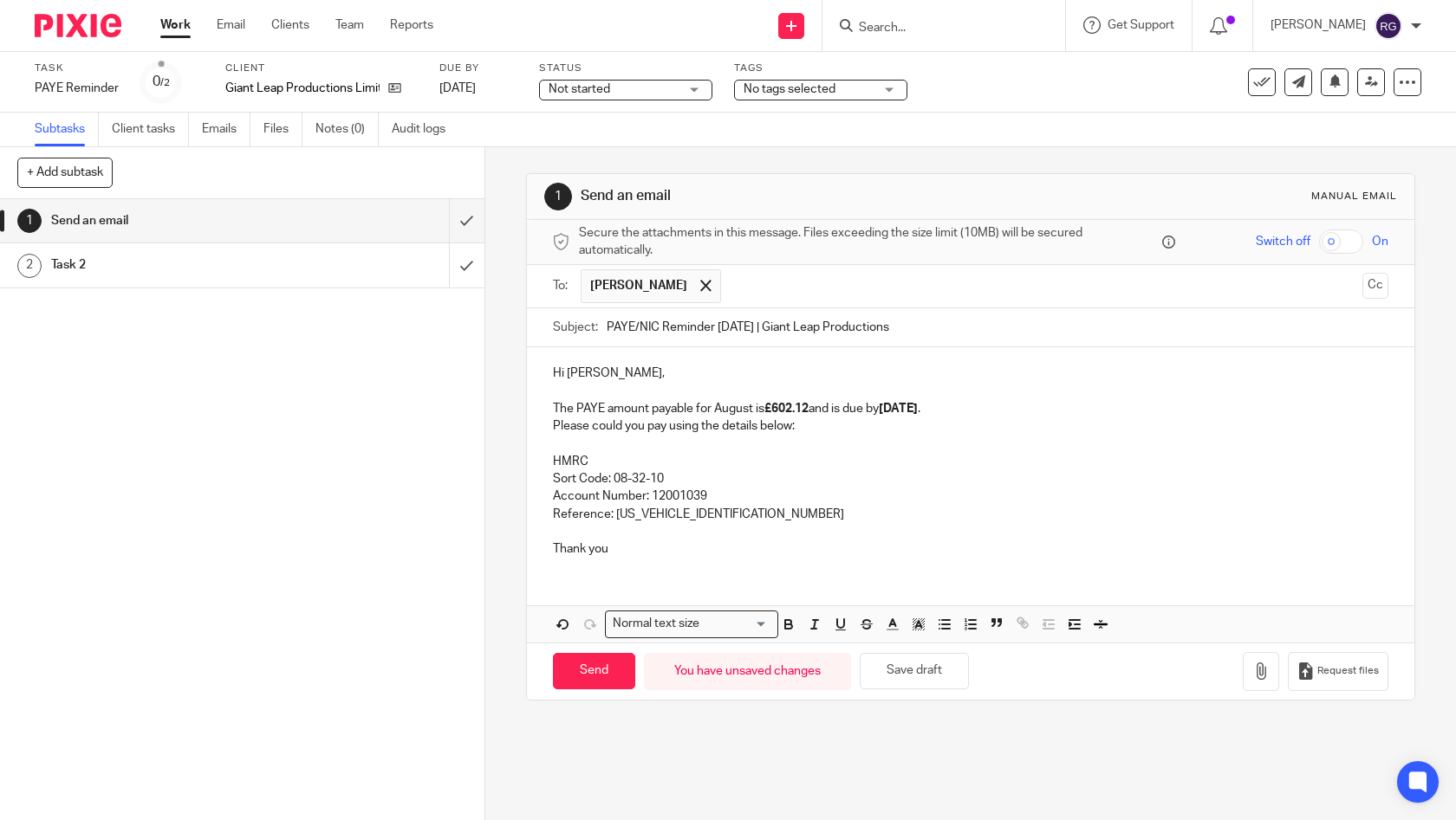
click at [832, 471] on p "Sort Code: 08-32-10" at bounding box center [971, 478] width 836 height 17
click at [749, 507] on p "Reference: 905PP001474672604" at bounding box center [971, 514] width 836 height 17
click at [648, 543] on p "Thank you" at bounding box center [971, 548] width 836 height 17
click at [589, 671] on input "Send" at bounding box center [594, 672] width 82 height 38
type input "Sent"
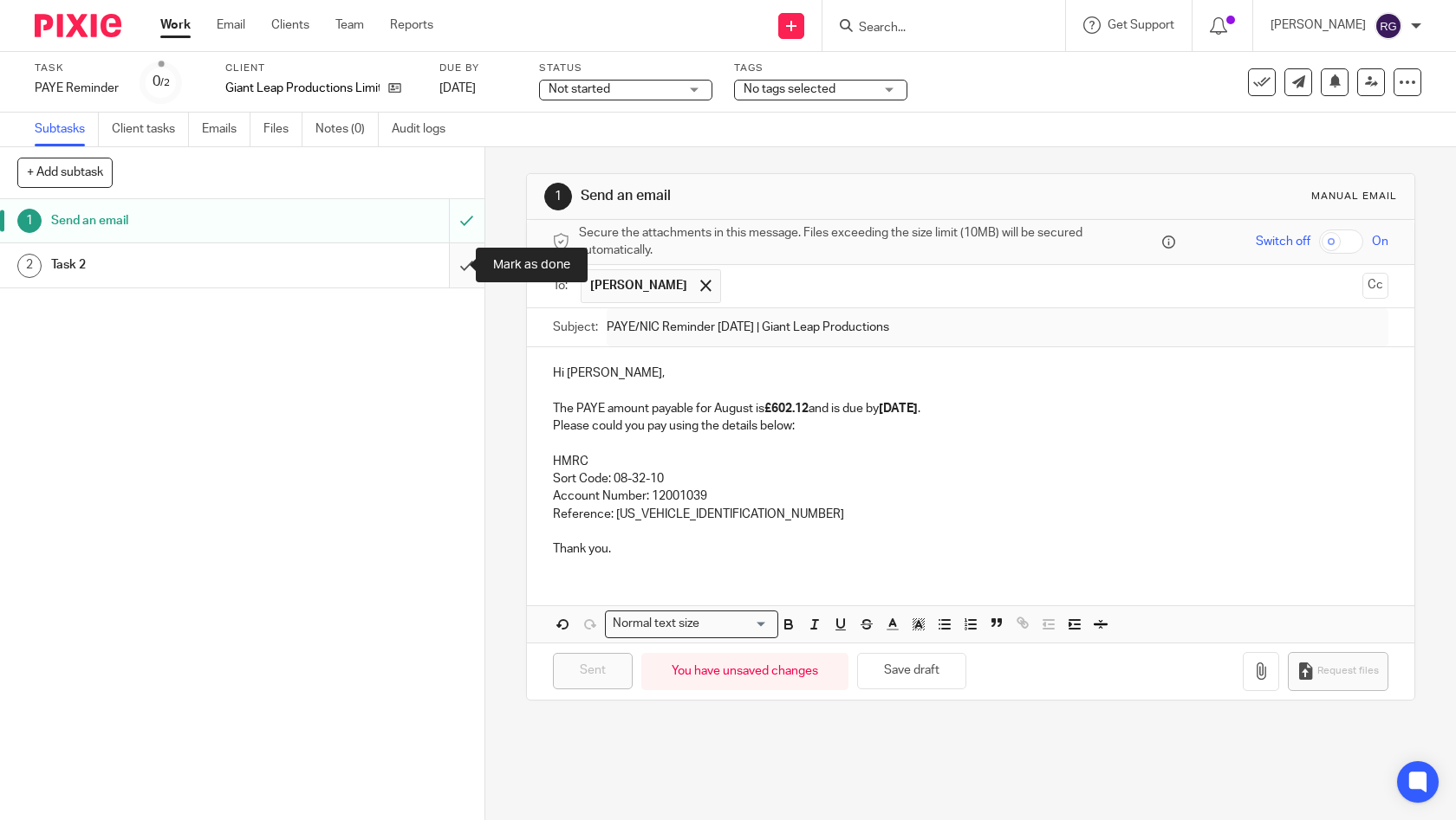
click at [445, 263] on input "submit" at bounding box center [242, 265] width 485 height 44
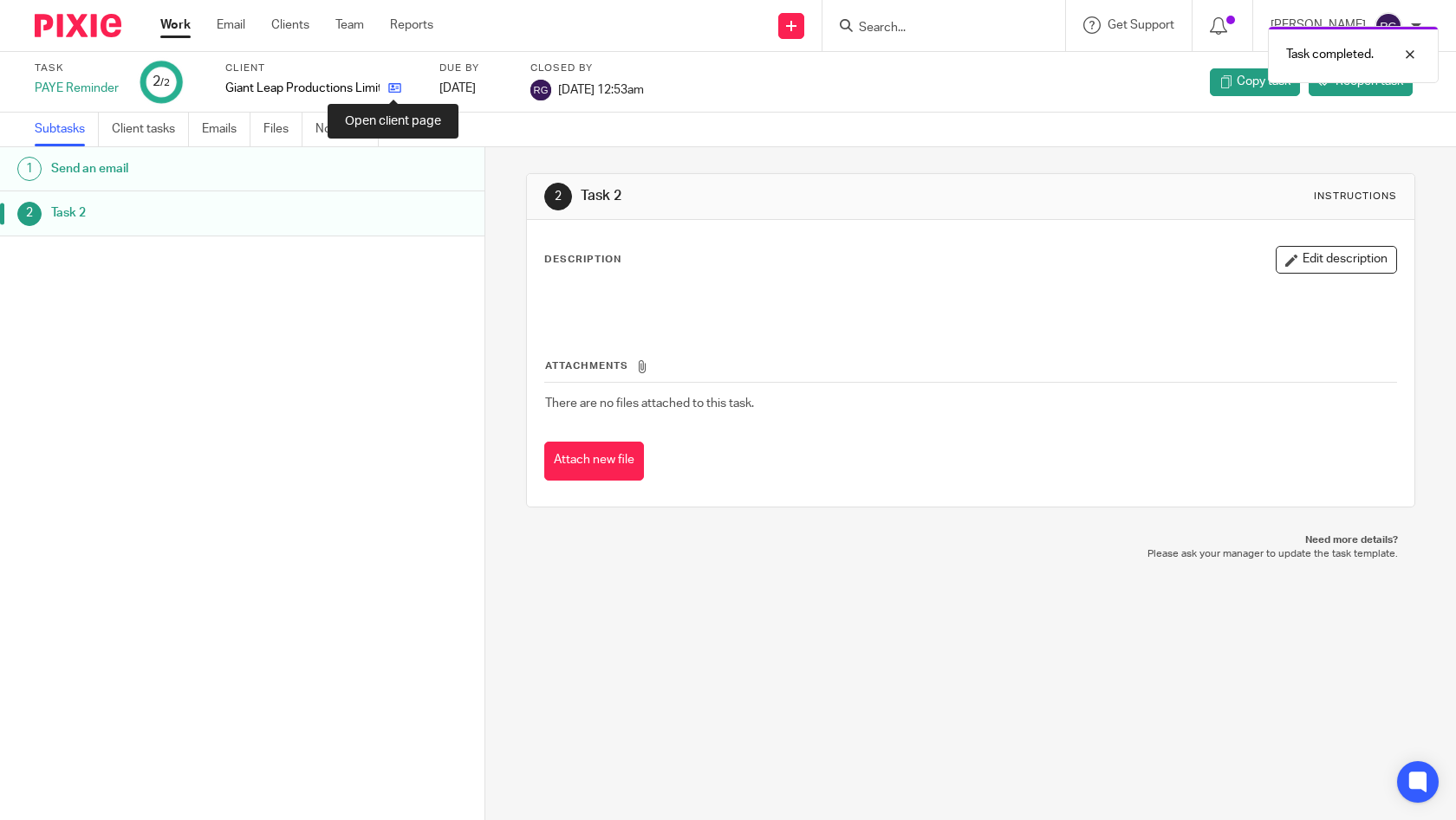
click at [391, 87] on icon at bounding box center [394, 87] width 13 height 13
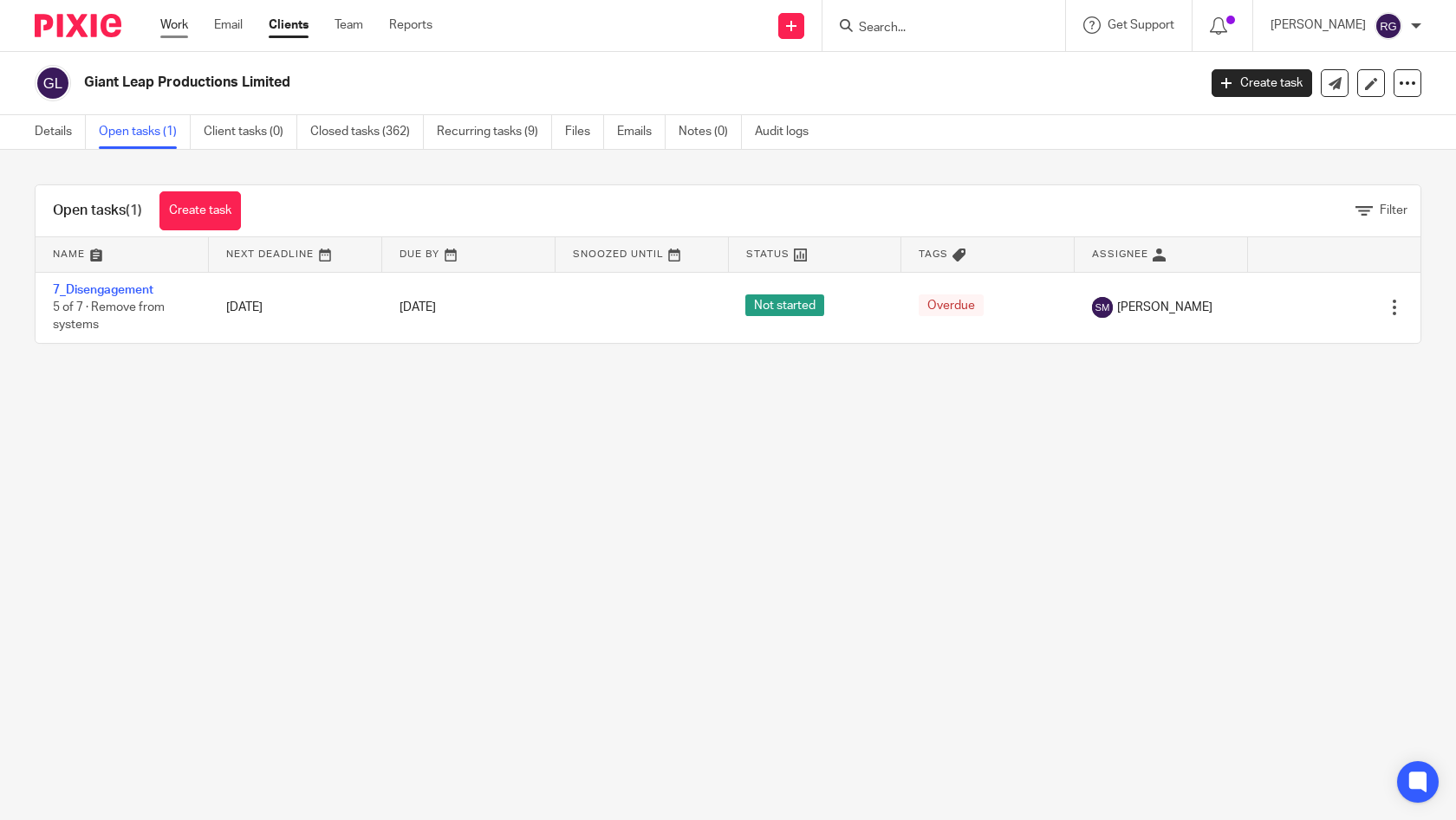
click at [180, 31] on link "Work" at bounding box center [174, 25] width 28 height 17
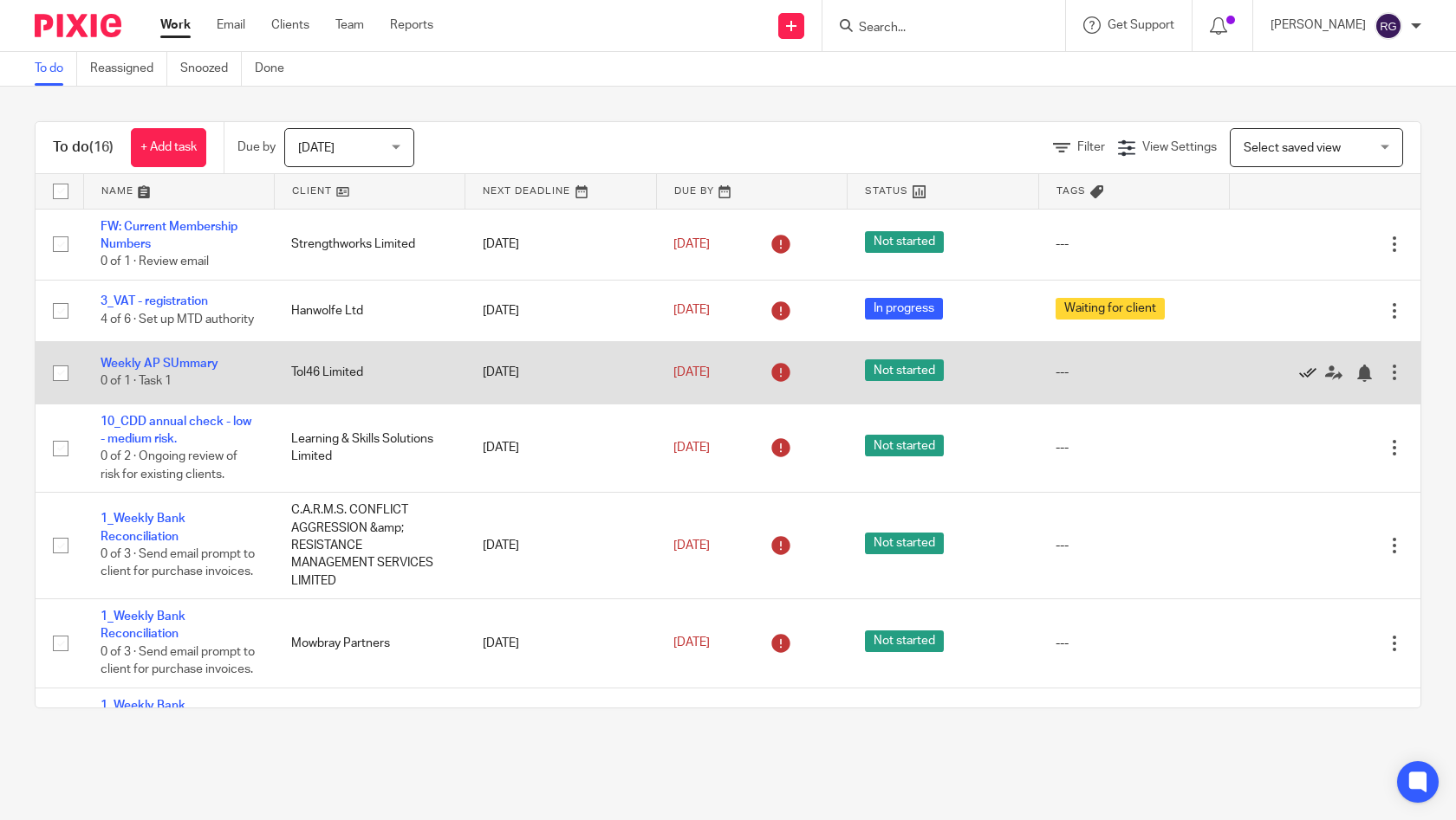
click at [1299, 382] on icon at bounding box center [1307, 372] width 17 height 17
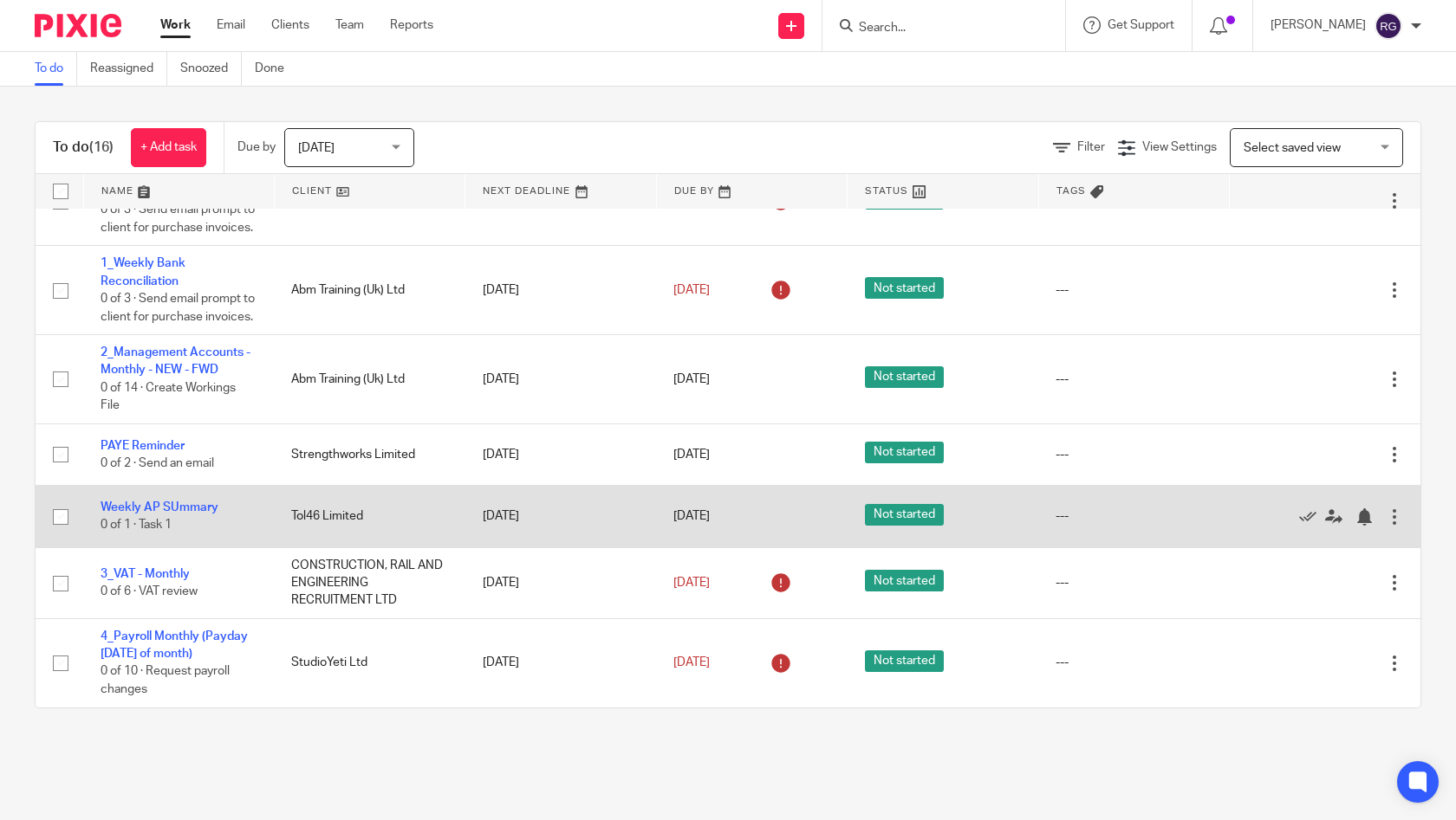
scroll to position [839, 0]
click at [1299, 526] on icon at bounding box center [1307, 516] width 17 height 17
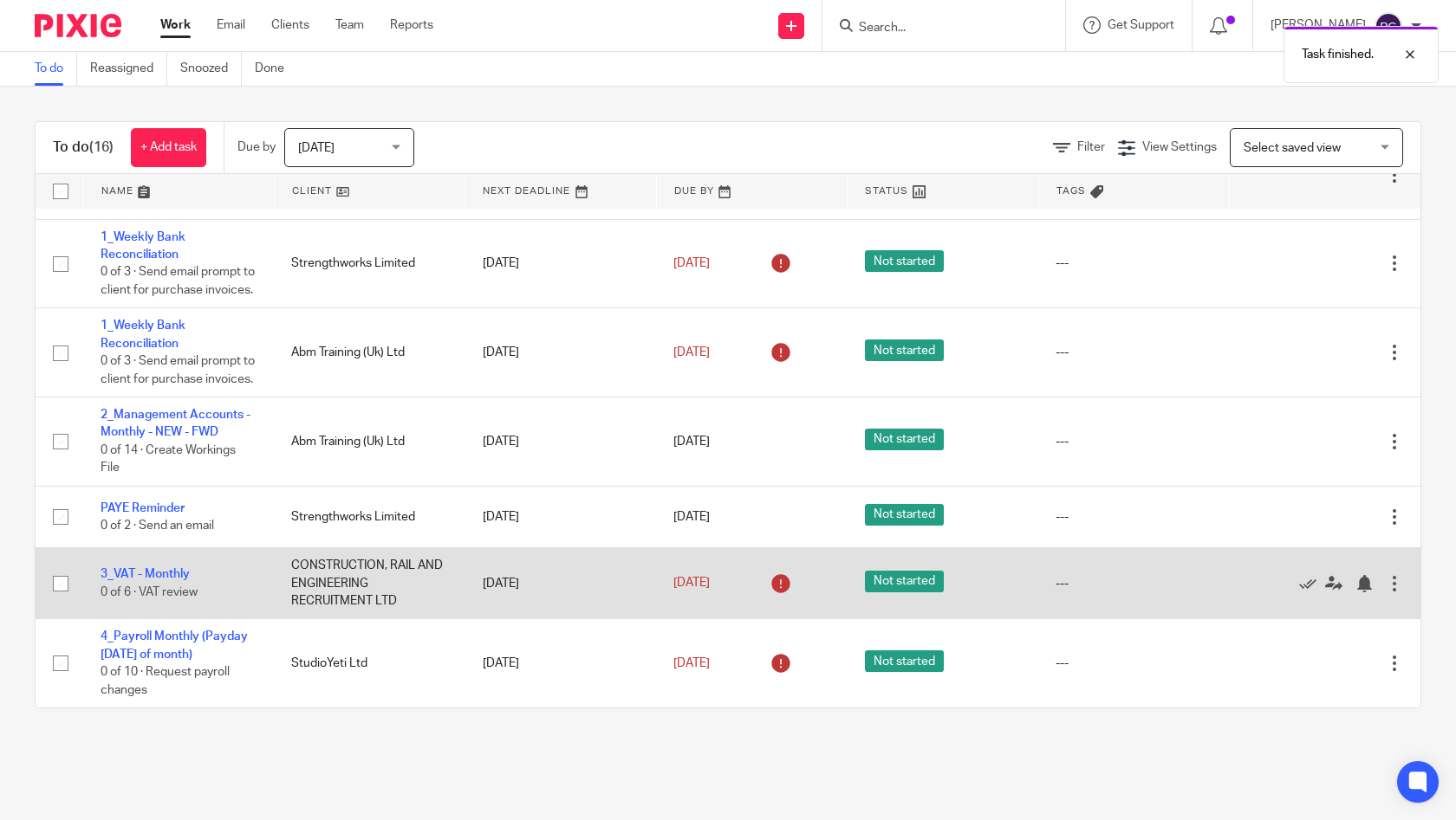
scroll to position [807, 0]
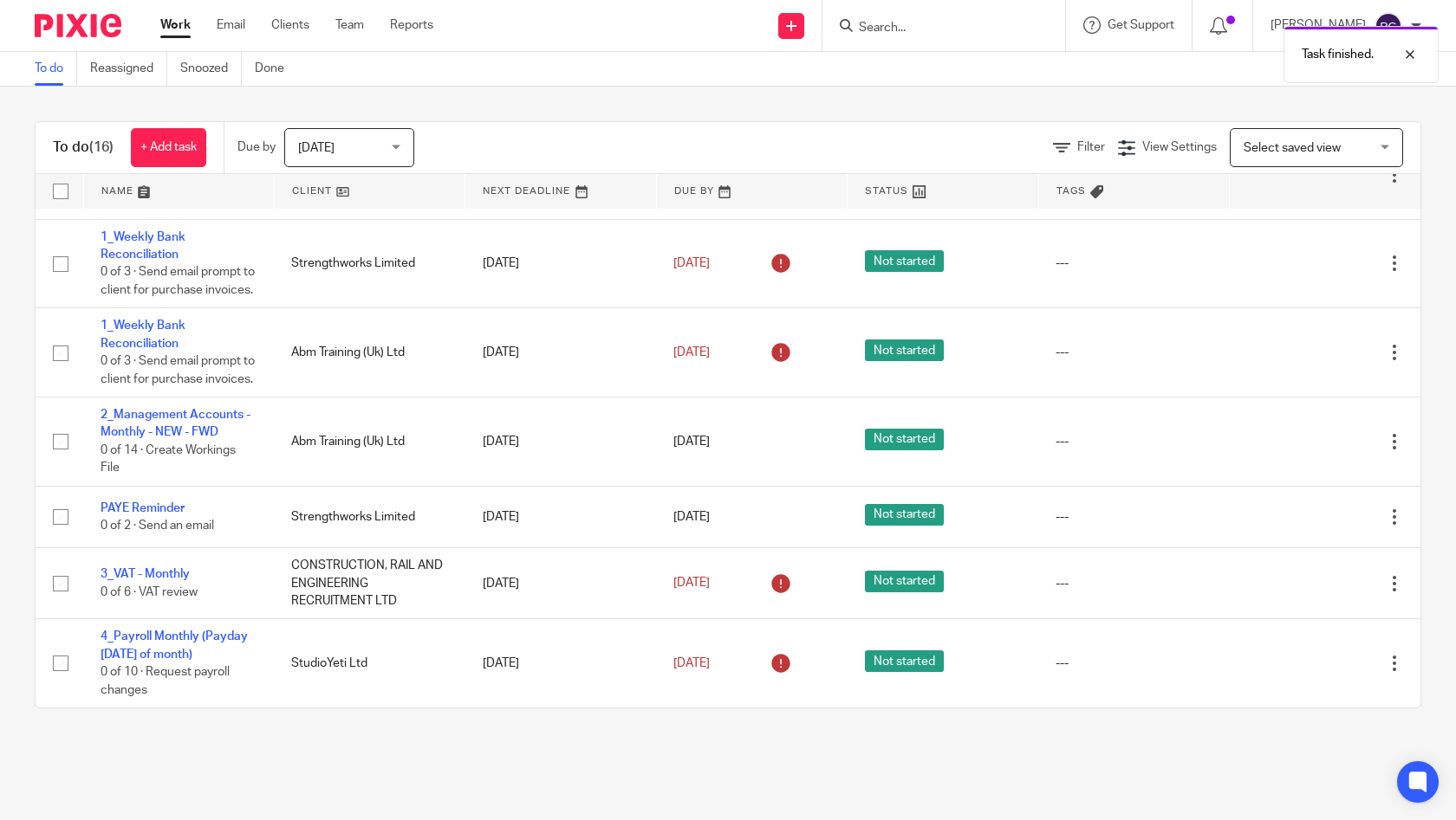
click at [410, 157] on div "Today Today" at bounding box center [349, 147] width 130 height 39
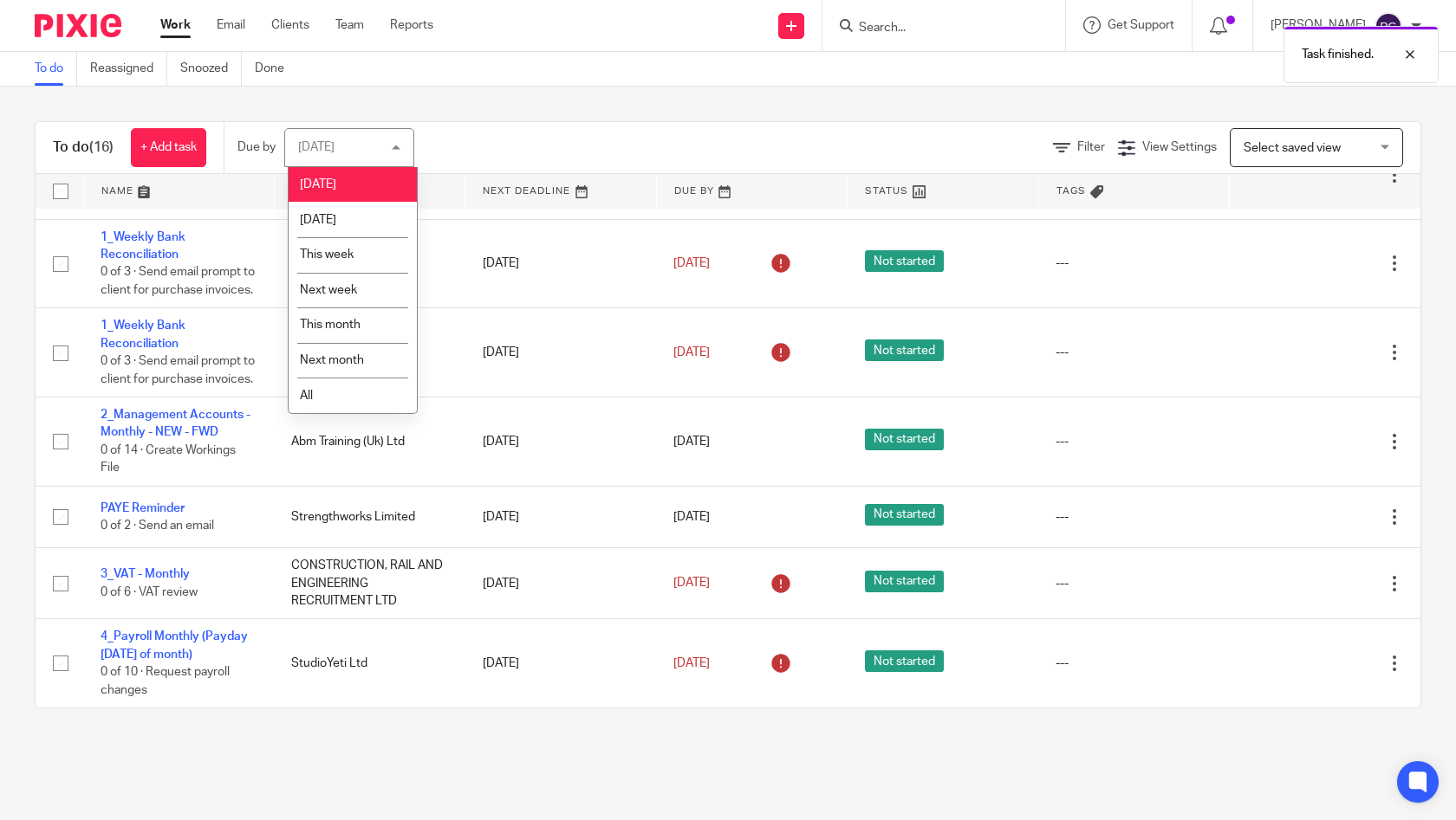
click at [604, 129] on div "Filter View Settings View Settings Manage saved views Select saved view Select …" at bounding box center [933, 147] width 975 height 39
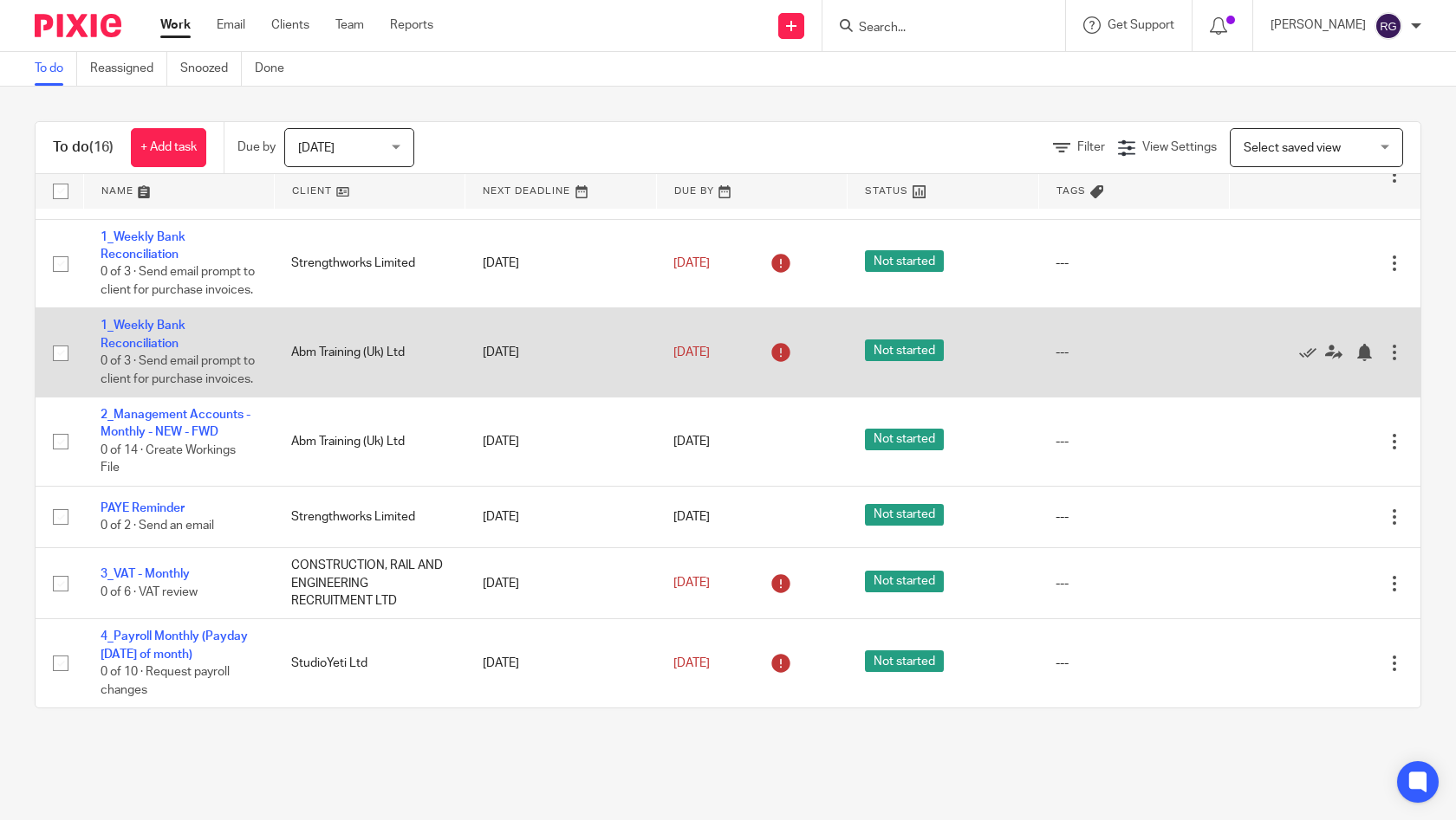
scroll to position [677, 0]
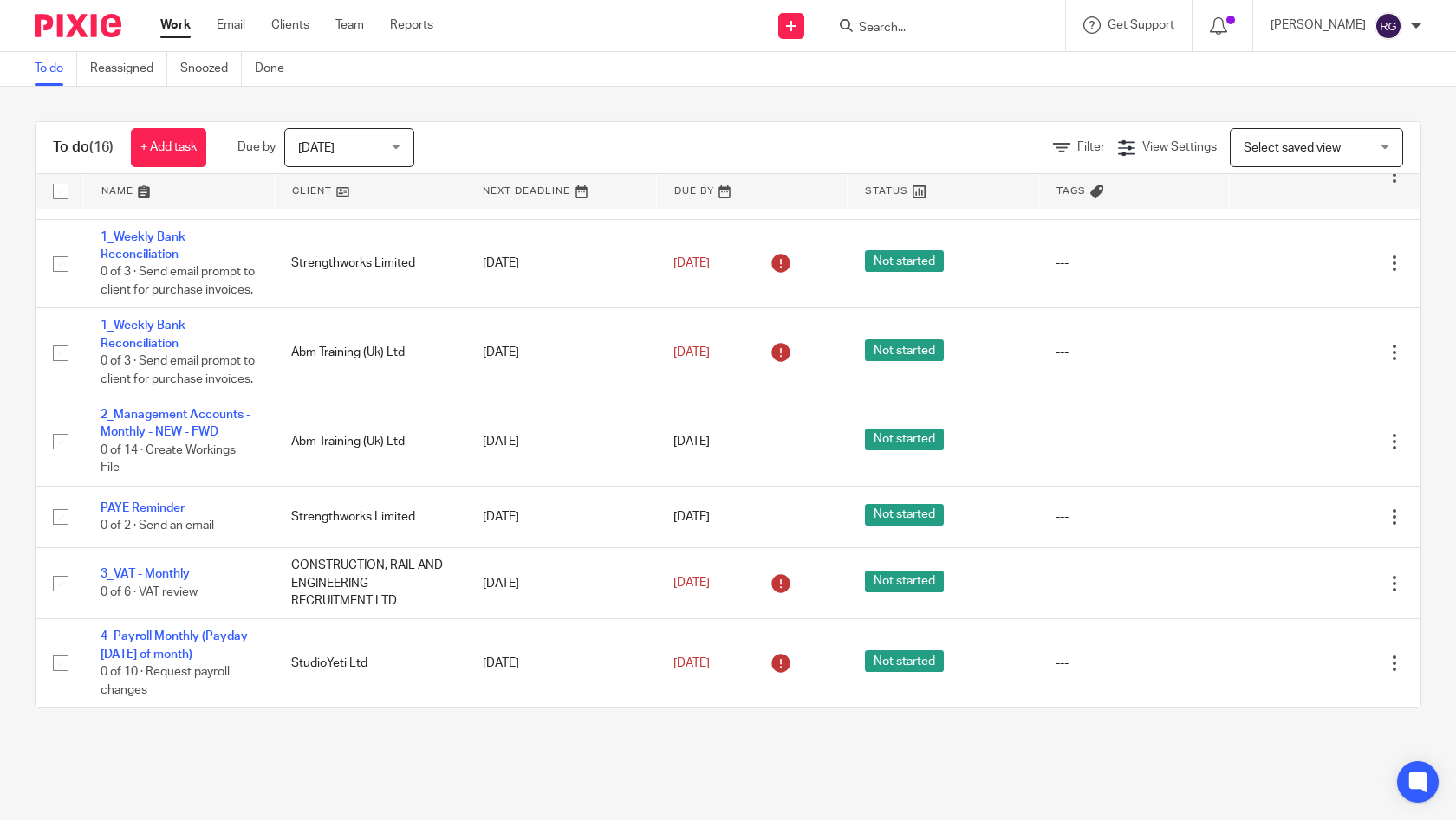
click at [405, 140] on div "Today Today" at bounding box center [349, 147] width 130 height 39
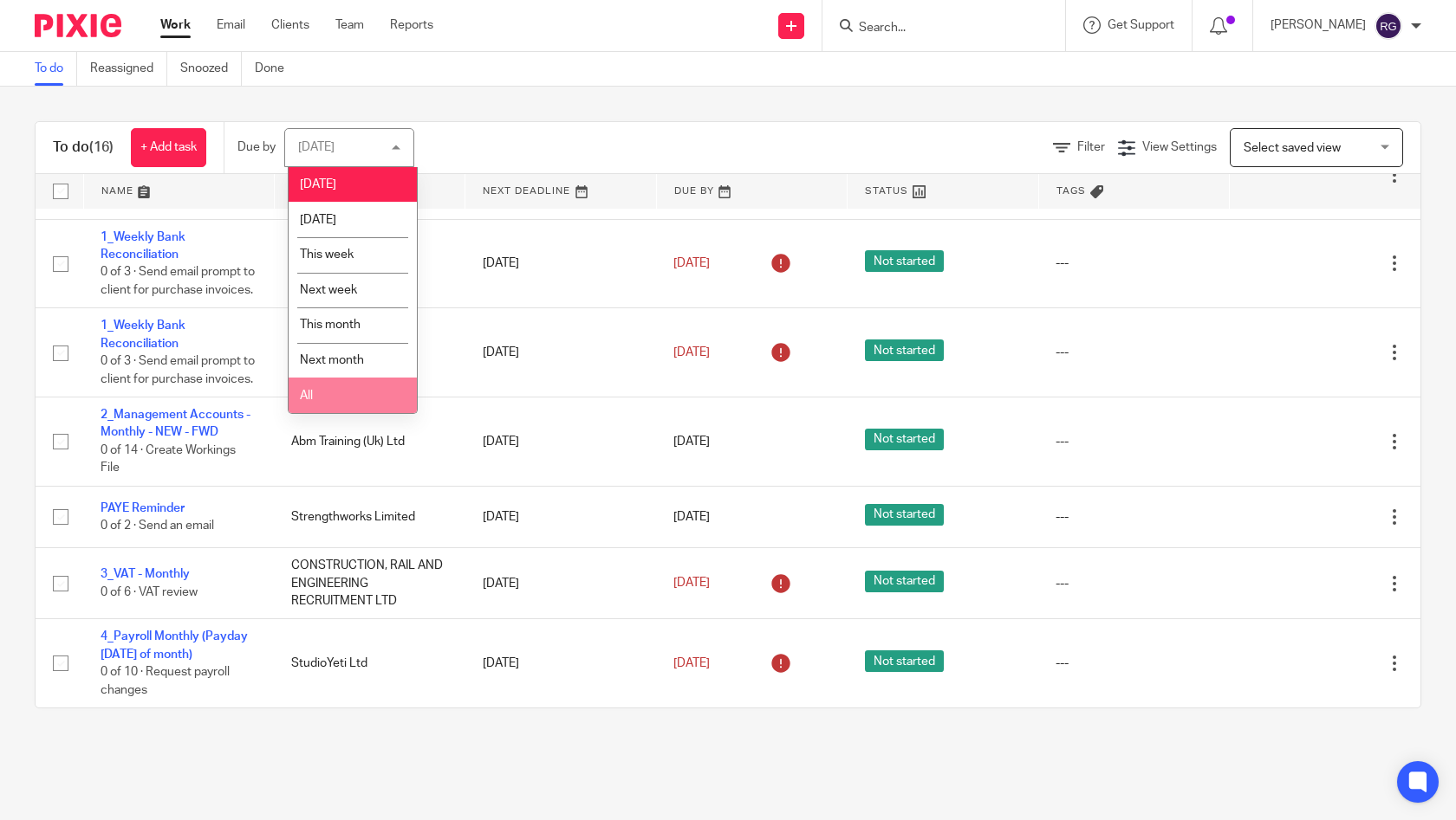
click at [348, 401] on li "All" at bounding box center [353, 395] width 128 height 36
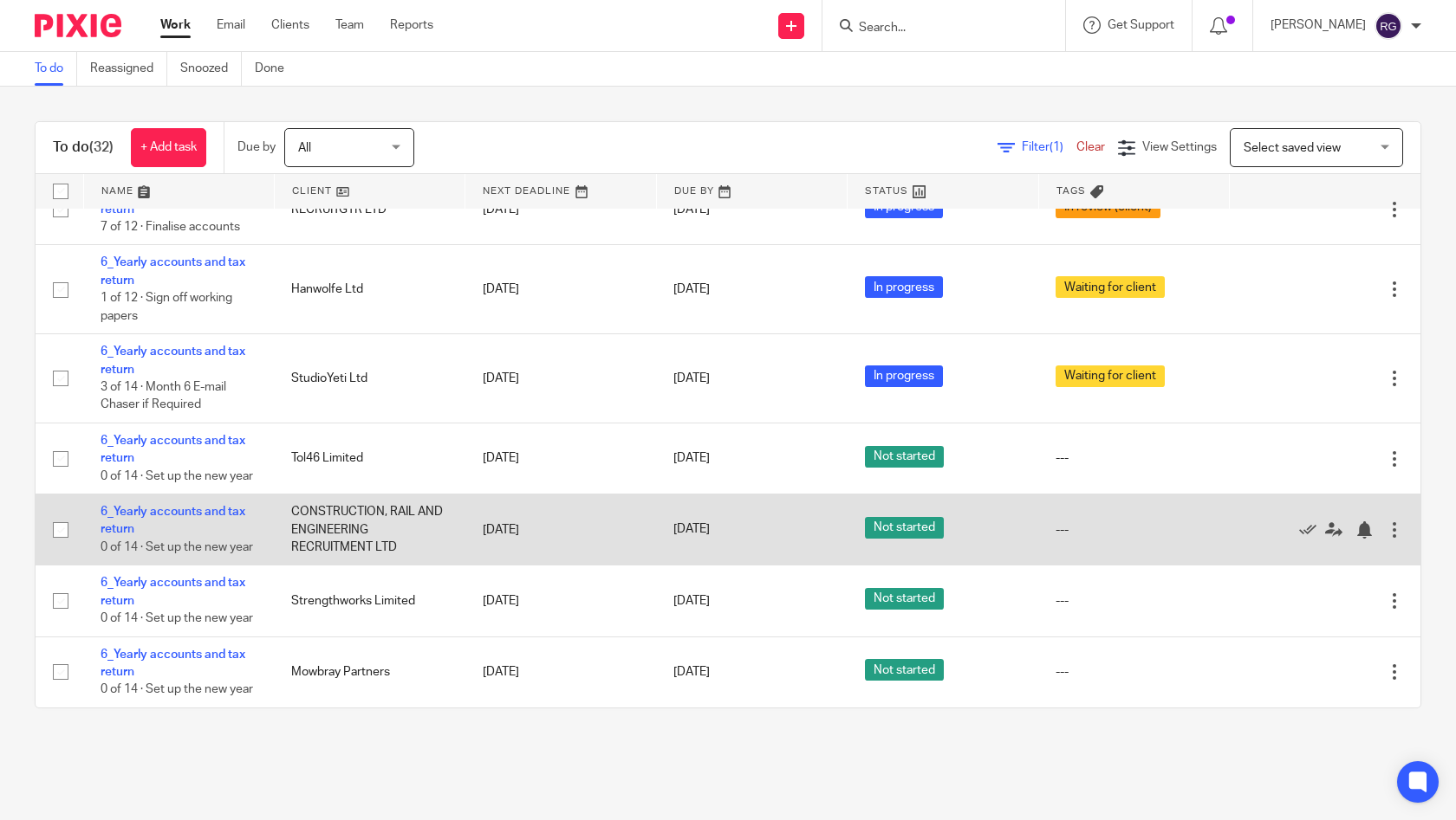
scroll to position [2230, 0]
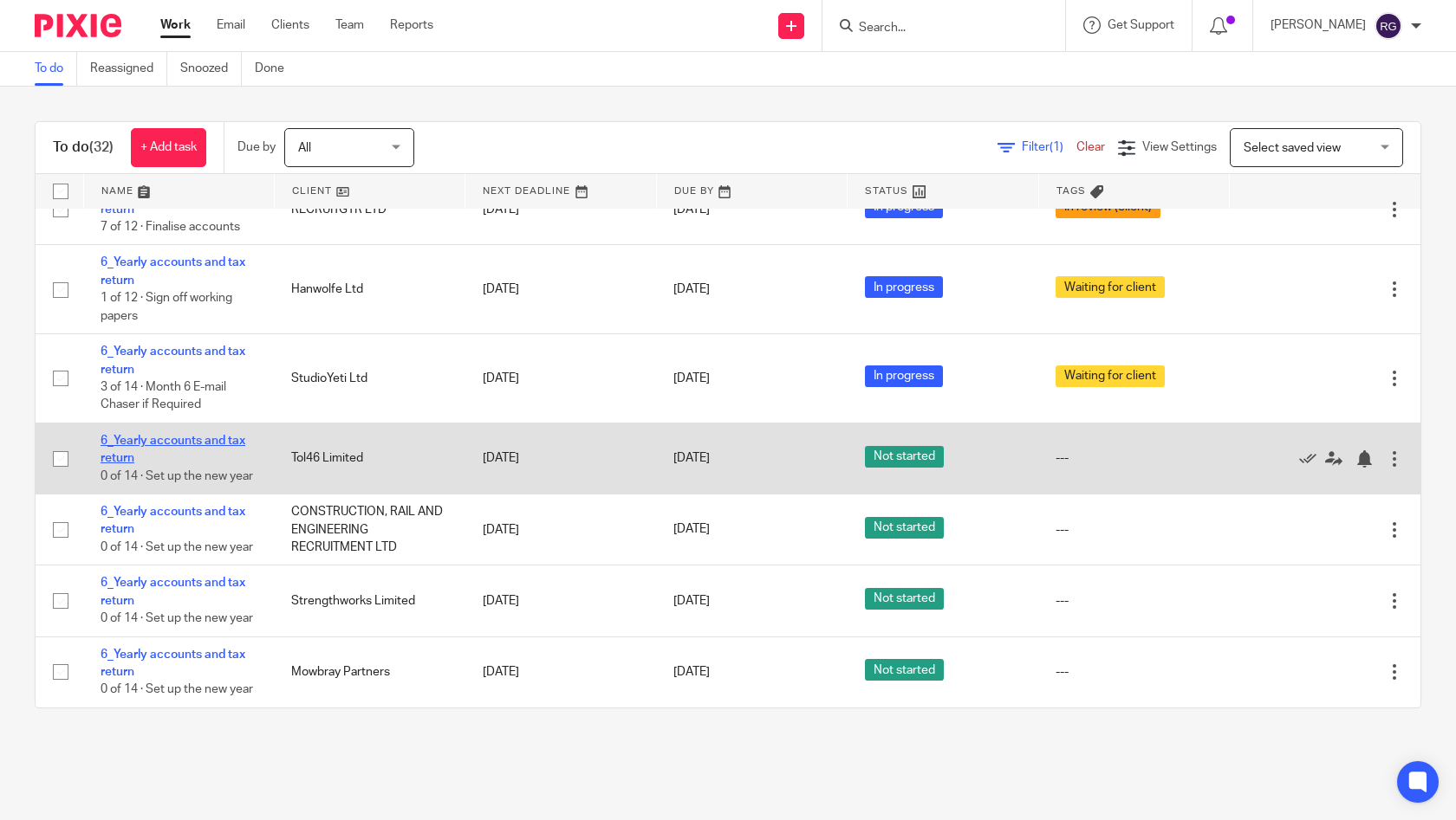
click at [184, 465] on link "6_Yearly accounts and tax return" at bounding box center [173, 450] width 145 height 30
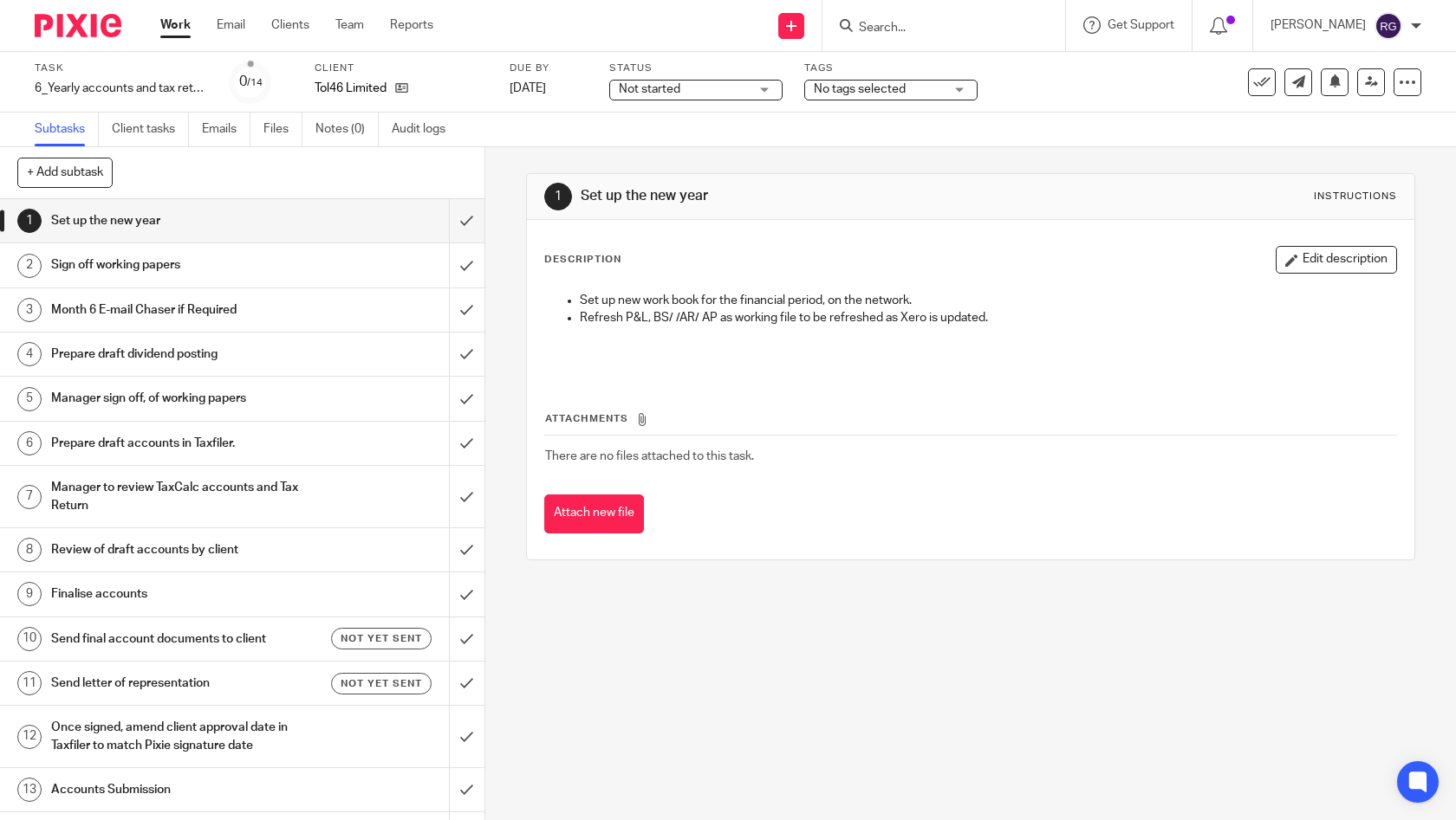
drag, startPoint x: 0, startPoint y: 0, endPoint x: 744, endPoint y: 98, distance: 750.4
click at [750, 91] on div "Not started Not started" at bounding box center [695, 89] width 173 height 21
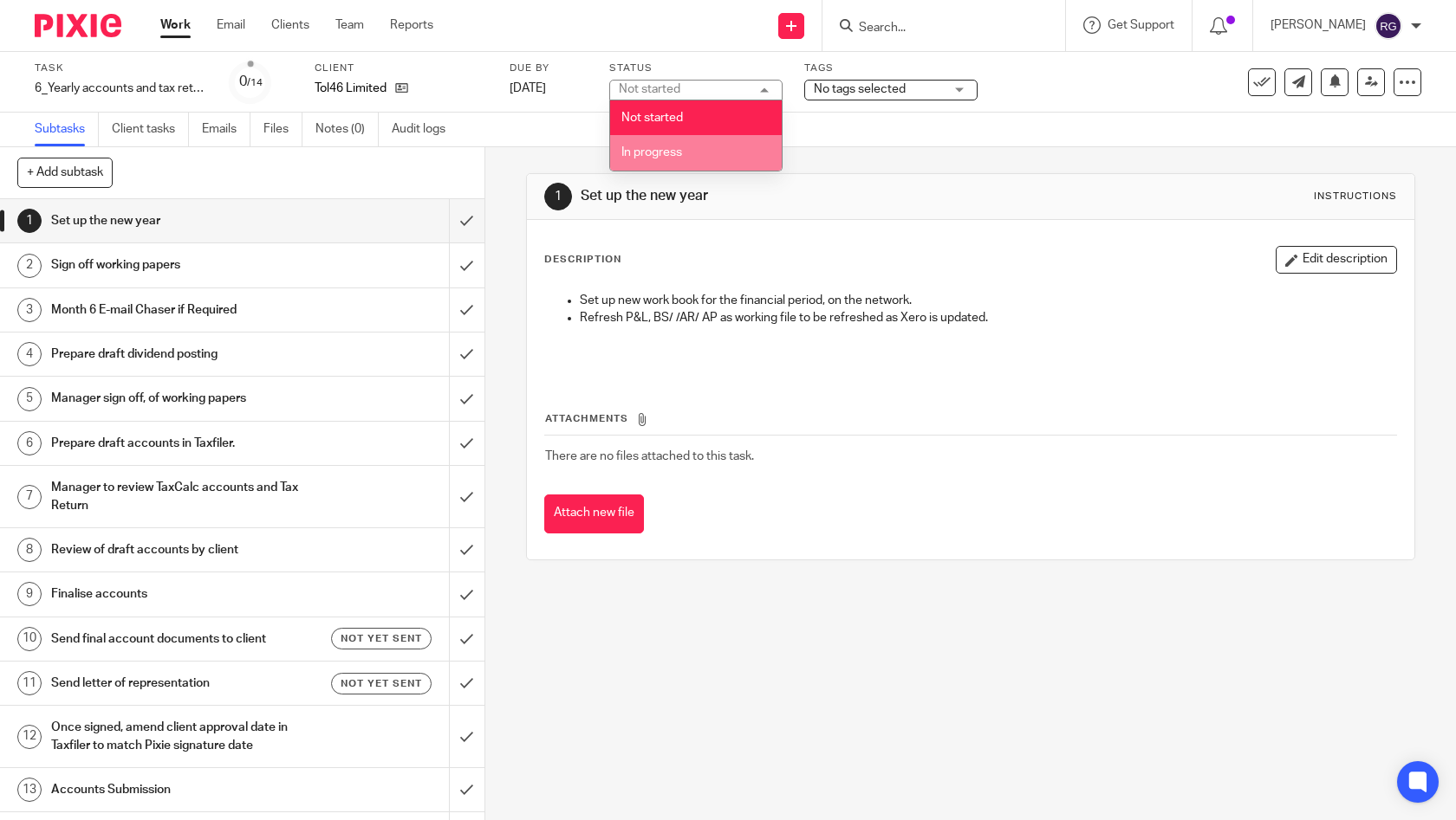
click at [697, 154] on li "In progress" at bounding box center [695, 153] width 172 height 36
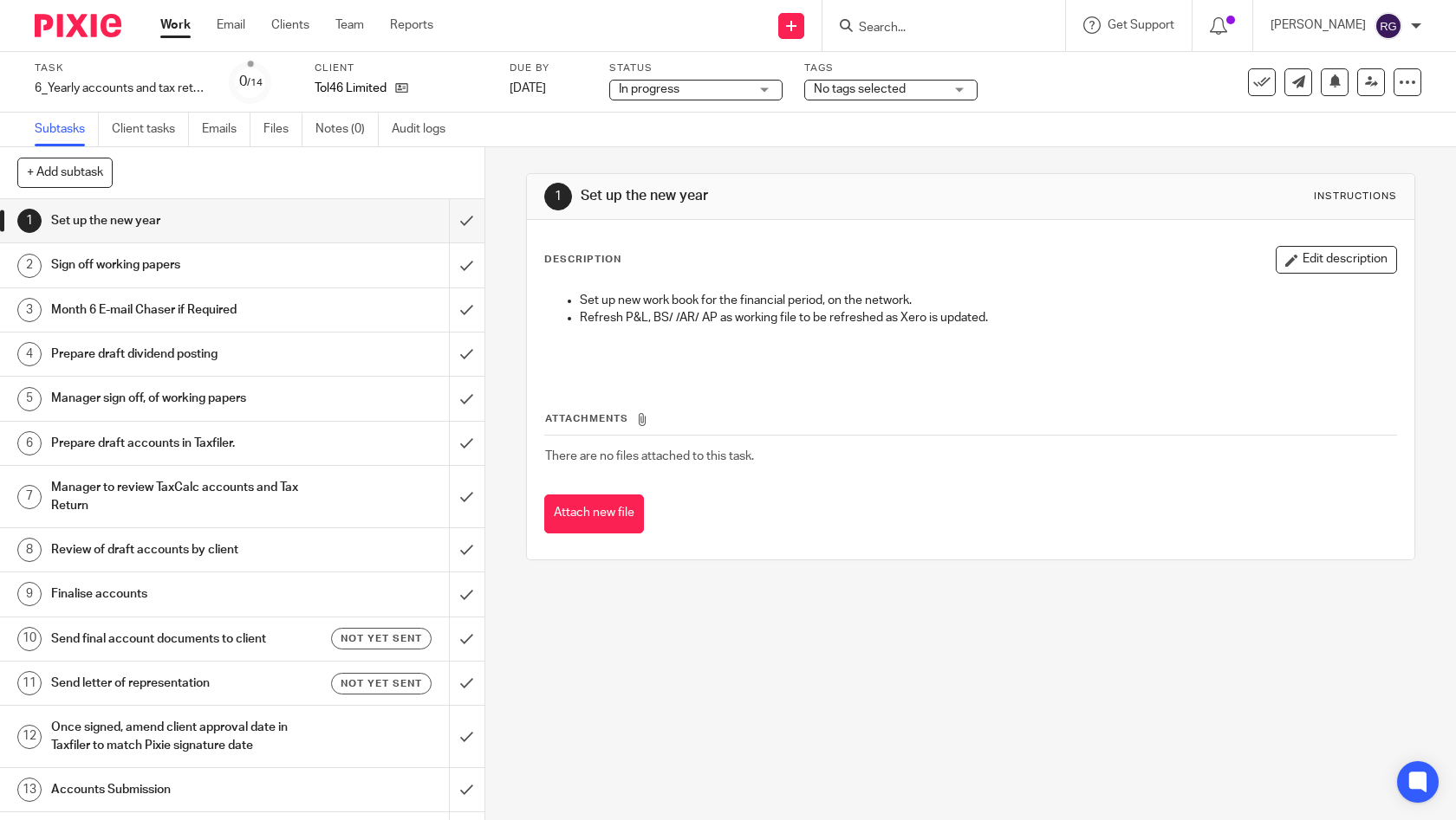
click at [1043, 124] on div "Subtasks Client tasks Emails Files Notes (0) Audit logs" at bounding box center [728, 129] width 1456 height 35
click at [180, 28] on link "Work" at bounding box center [175, 25] width 31 height 17
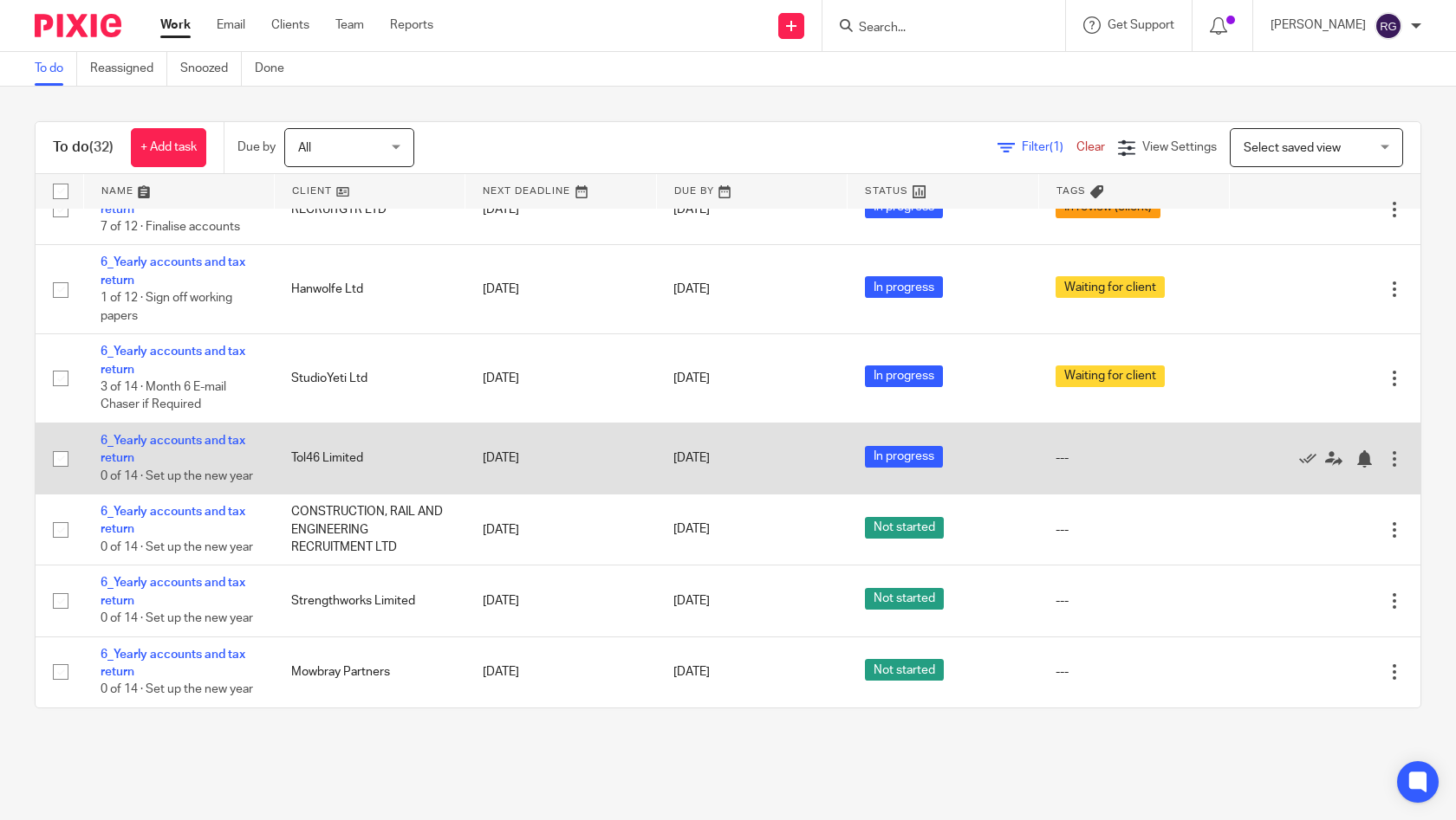
scroll to position [2169, 0]
click at [228, 465] on link "6_Yearly accounts and tax return" at bounding box center [173, 450] width 145 height 30
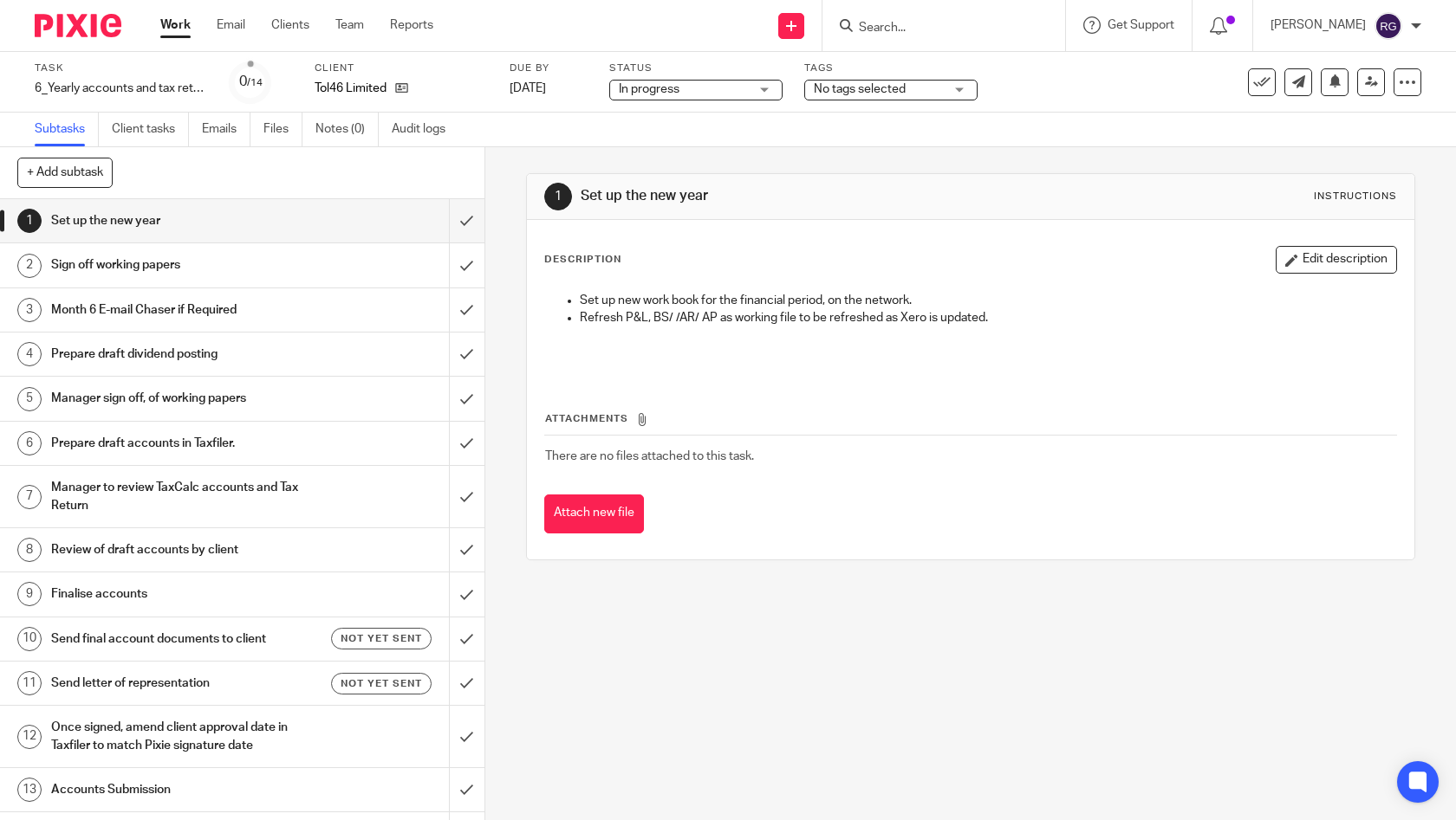
click at [887, 83] on span "No tags selected" at bounding box center [859, 89] width 91 height 12
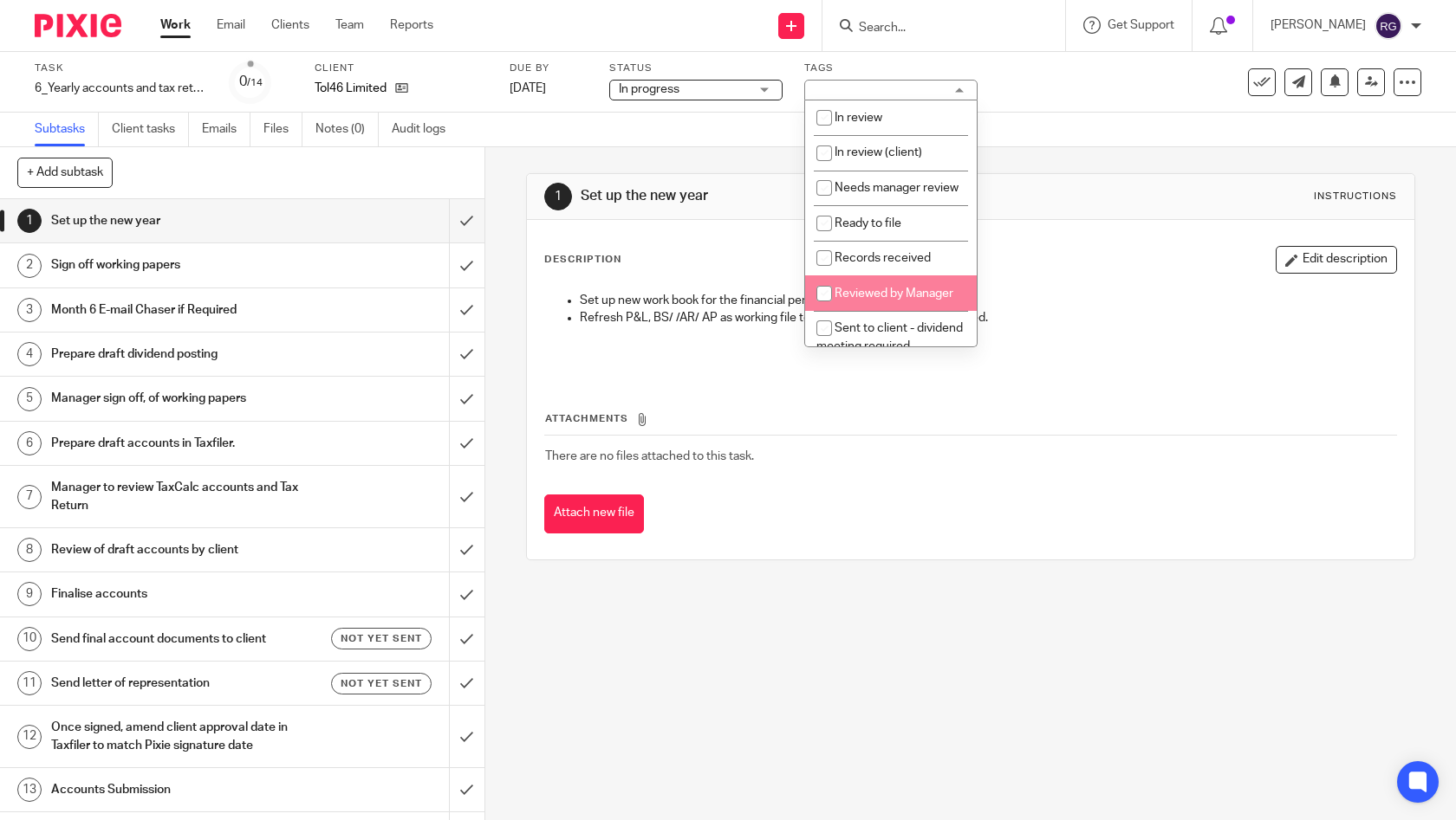
scroll to position [241, 0]
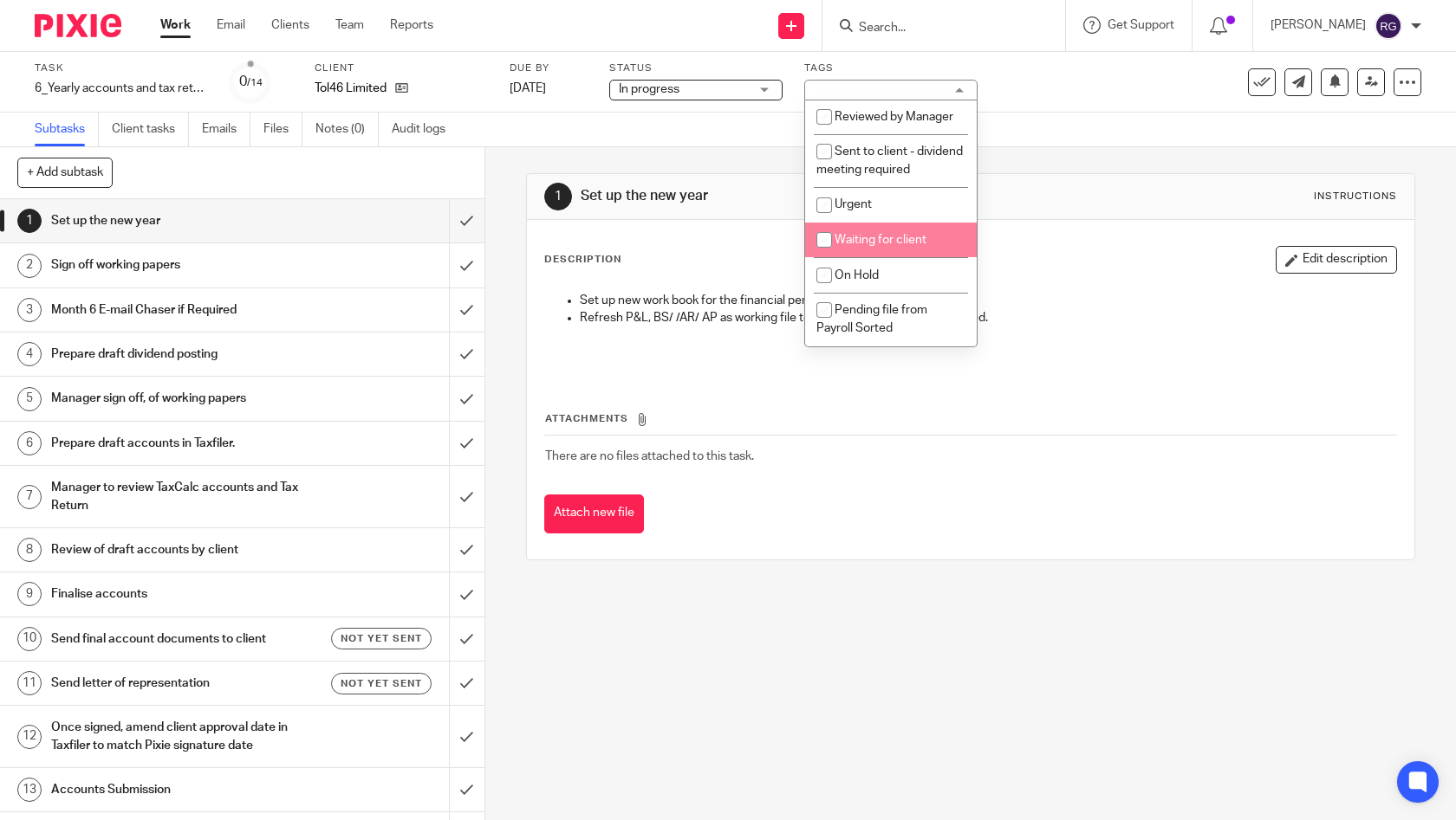
click at [911, 241] on span "Waiting for client" at bounding box center [880, 240] width 91 height 12
checkbox input "true"
drag, startPoint x: 1103, startPoint y: 146, endPoint x: 924, endPoint y: 121, distance: 180.7
click at [1103, 146] on div "Subtasks Client tasks Emails Files Notes (0) Audit logs" at bounding box center [728, 129] width 1456 height 35
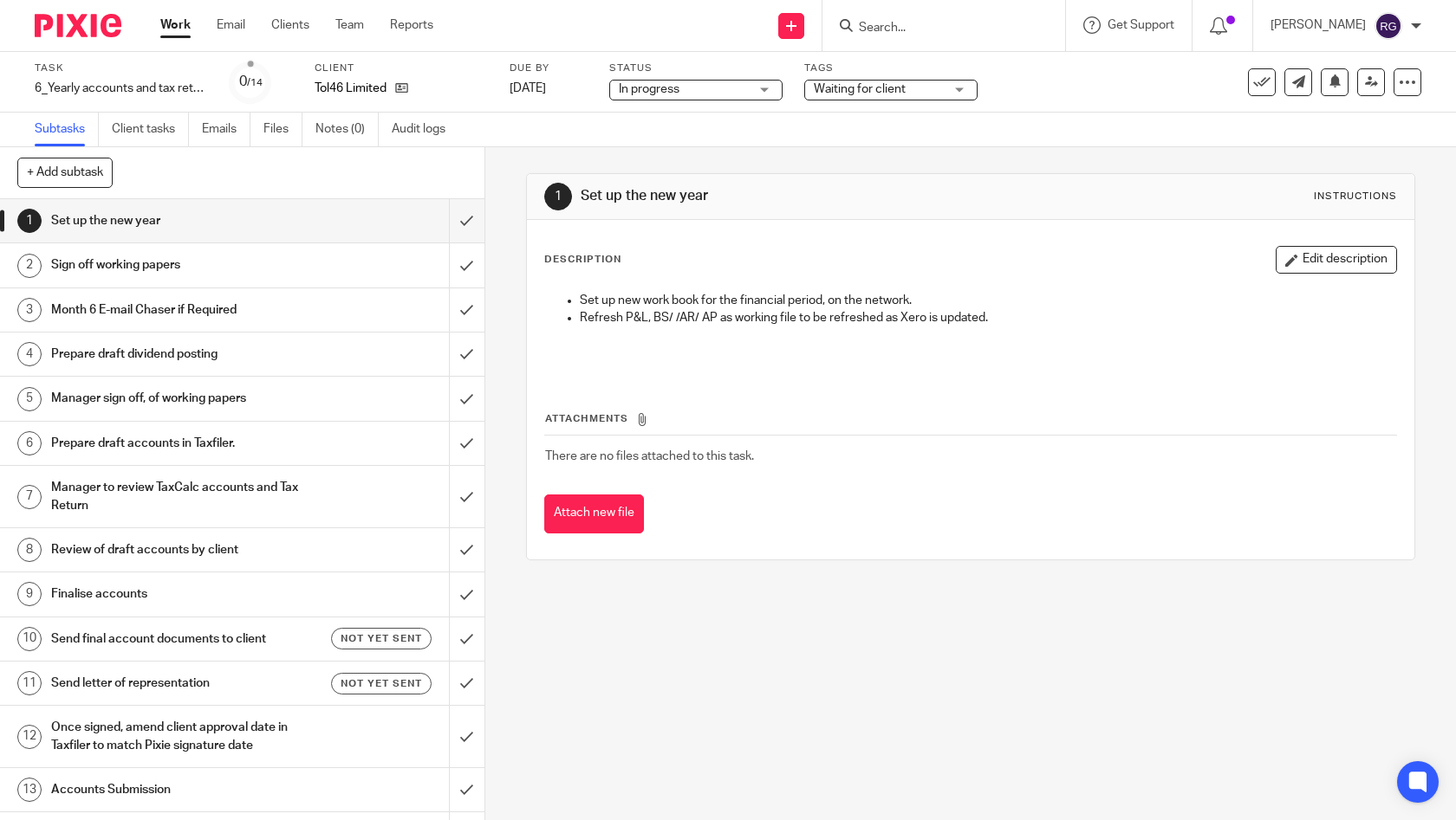
click at [180, 27] on link "Work" at bounding box center [175, 25] width 31 height 17
